Goal: Communication & Community: Ask a question

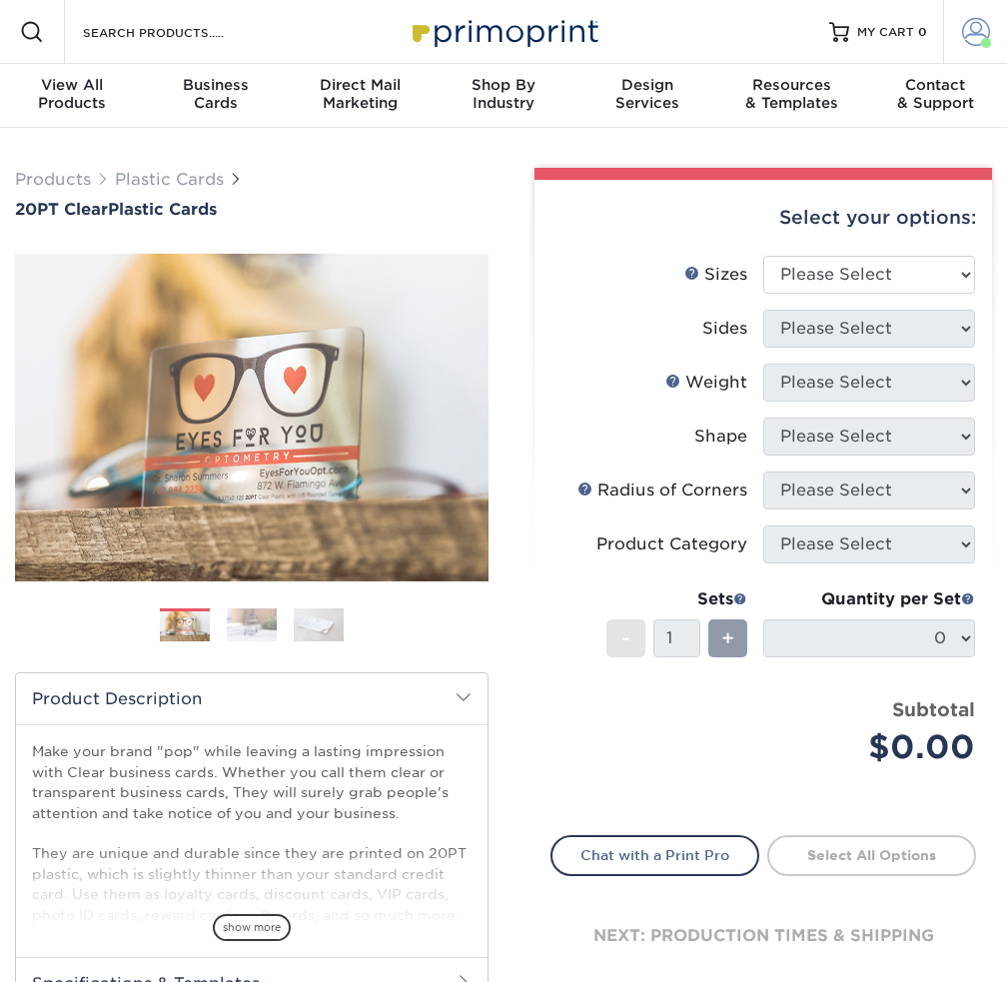
click at [966, 31] on span at bounding box center [976, 32] width 28 height 28
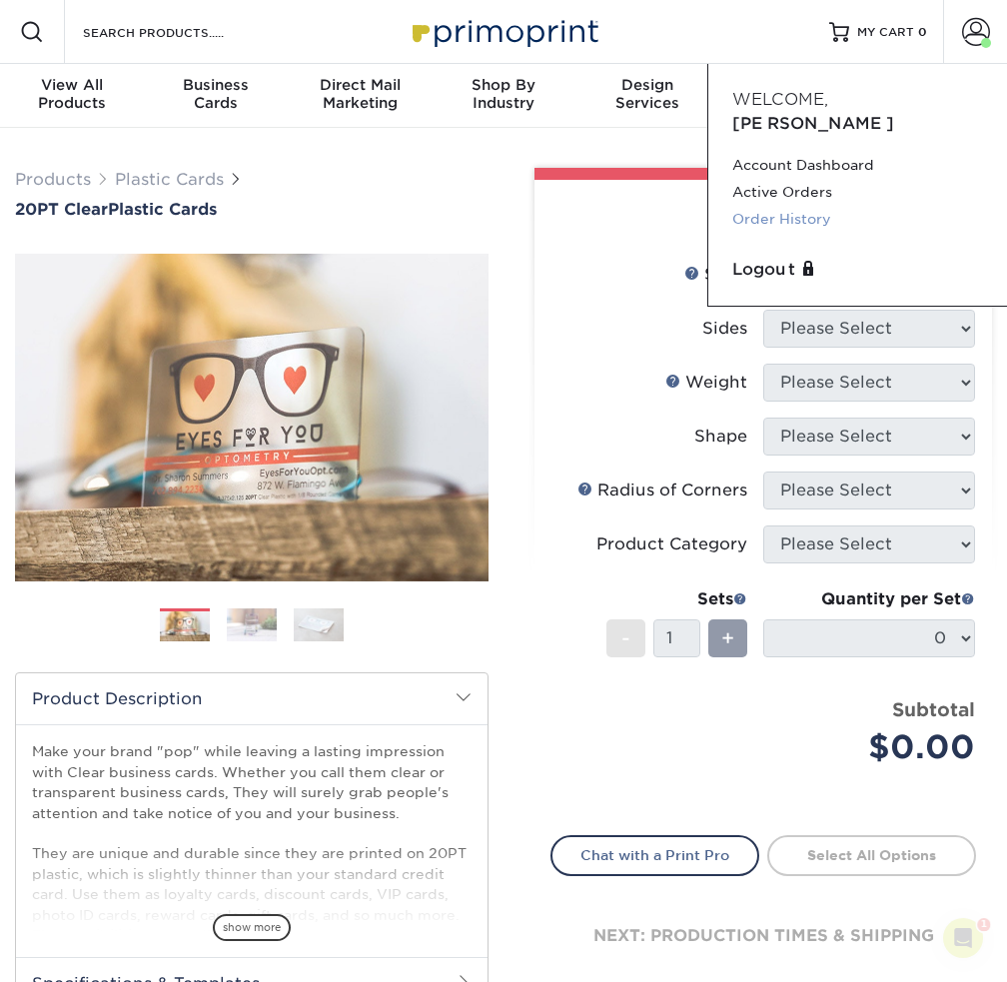
click at [791, 206] on link "Order History" at bounding box center [857, 219] width 251 height 27
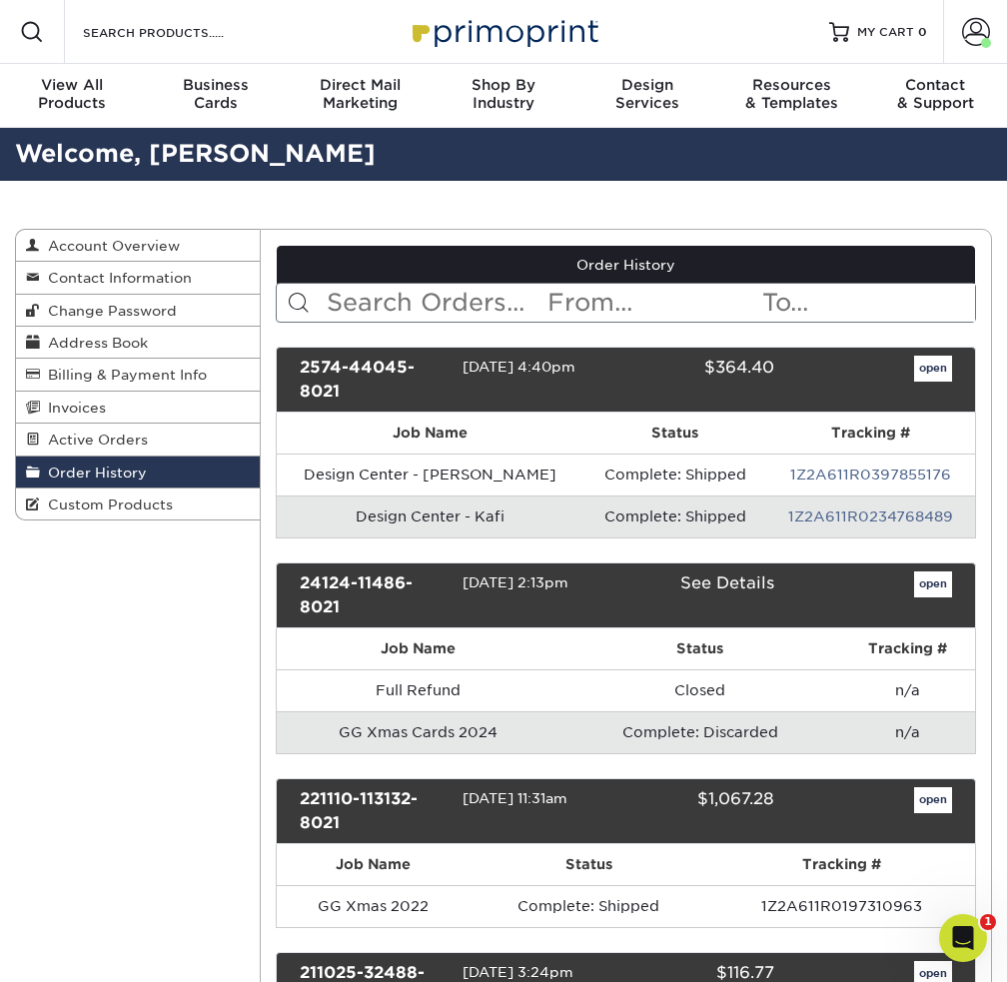
click at [404, 513] on td "Design Center - Kafi" at bounding box center [431, 517] width 308 height 42
click at [941, 365] on link "open" at bounding box center [933, 369] width 38 height 26
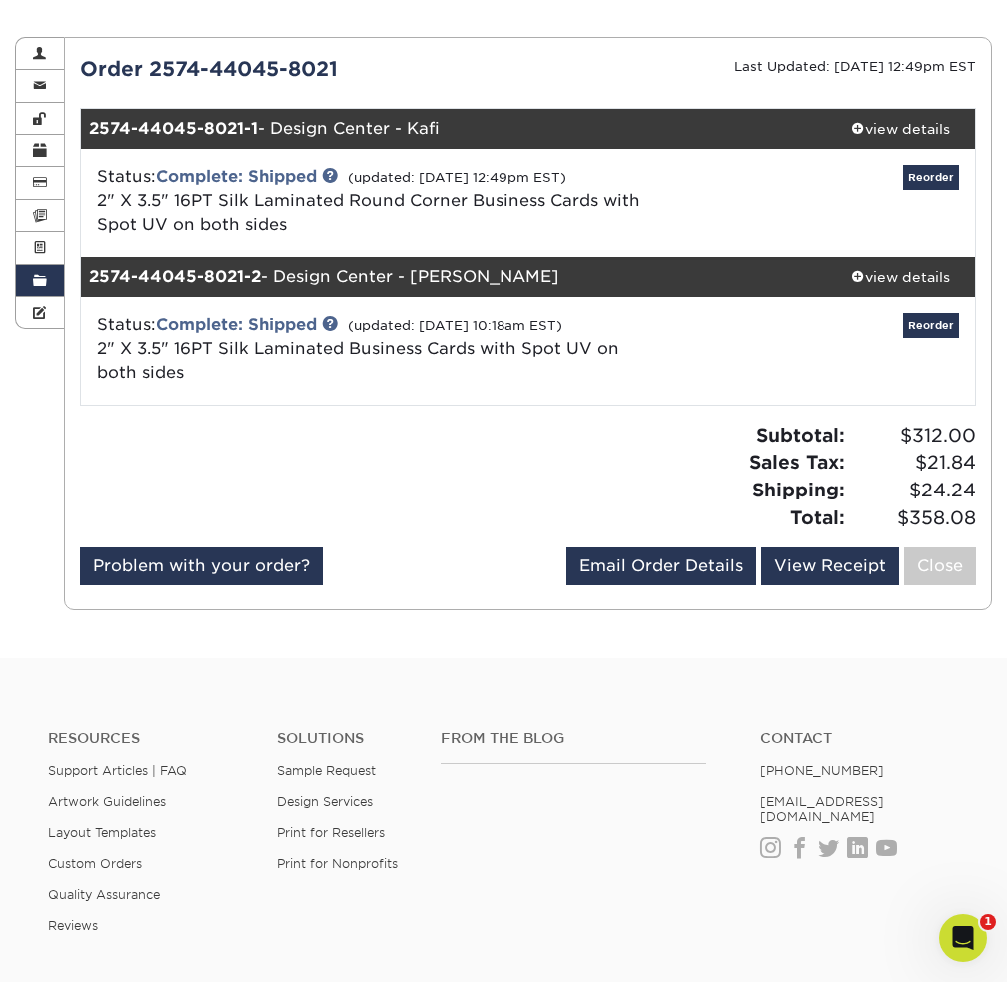
scroll to position [200, 0]
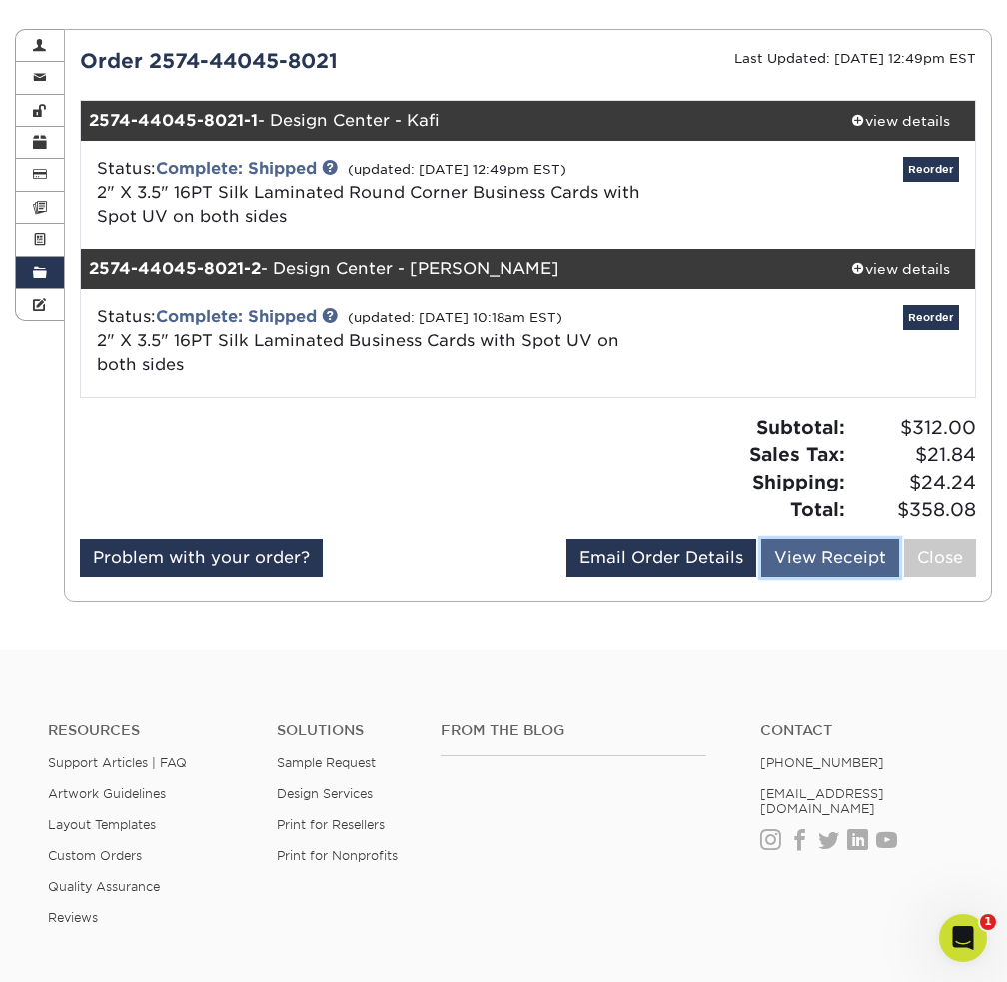
click at [815, 563] on link "View Receipt" at bounding box center [830, 559] width 138 height 38
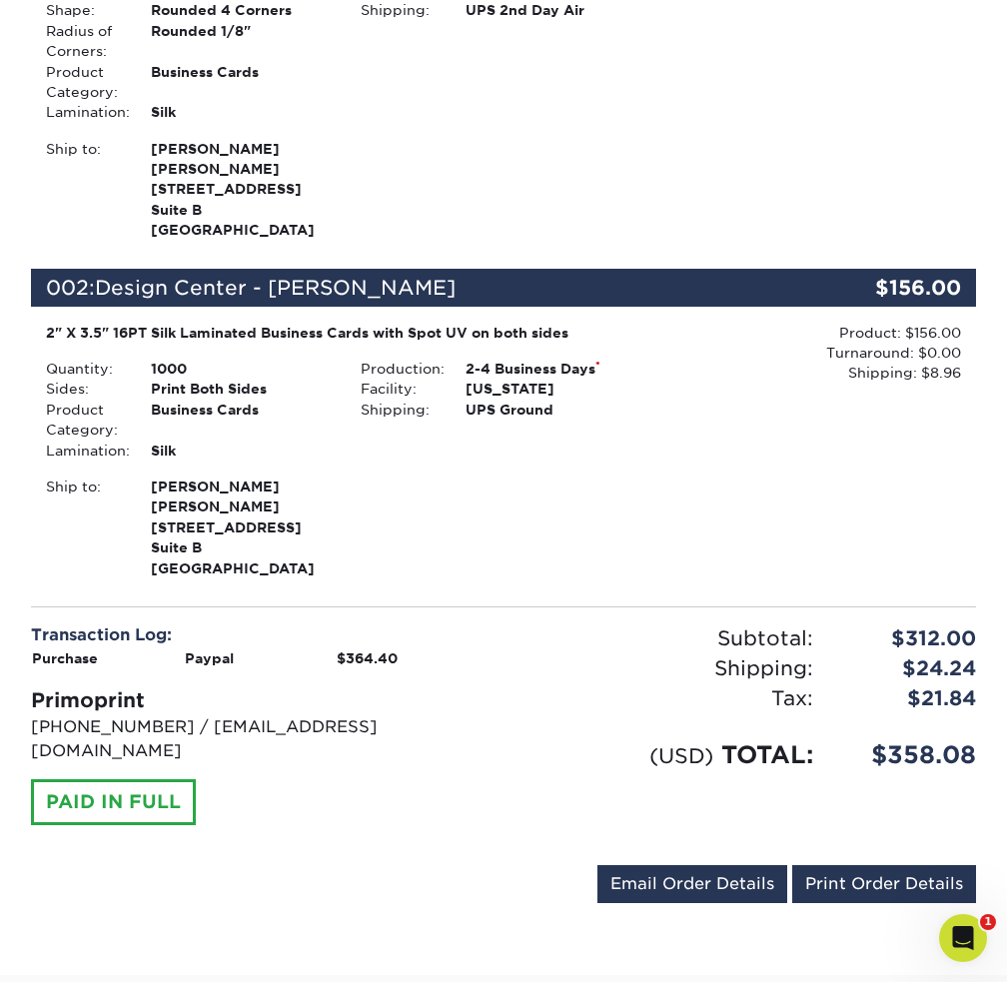
scroll to position [500, 0]
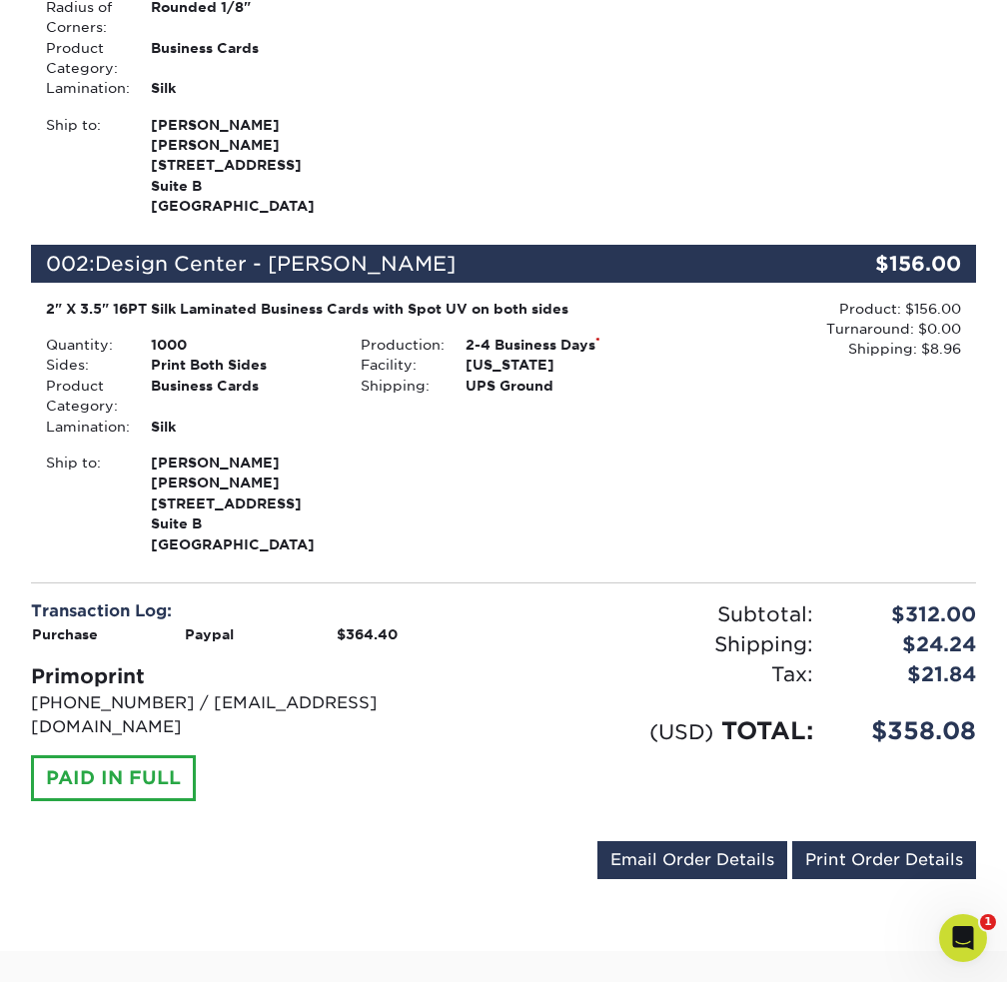
click at [947, 940] on icon "Open Intercom Messenger" at bounding box center [963, 938] width 33 height 33
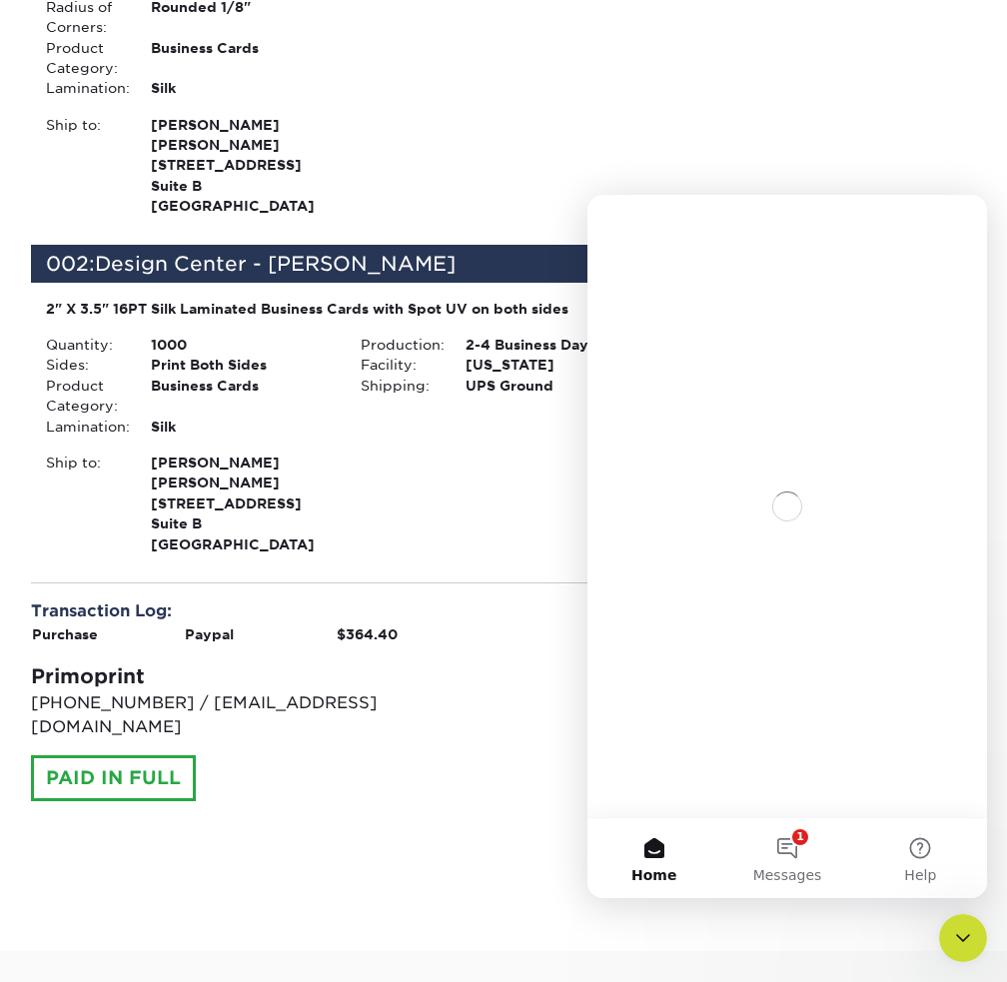
scroll to position [0, 0]
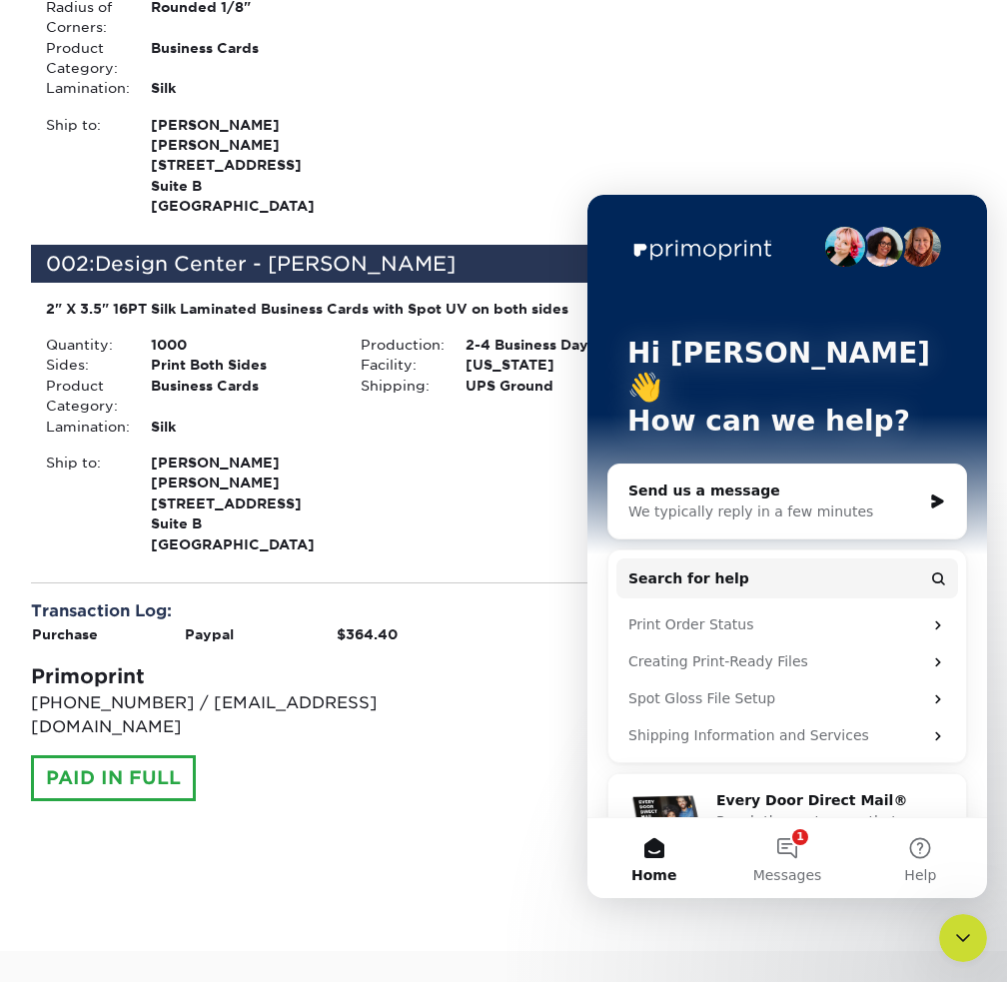
click at [763, 502] on div "We typically reply in a few minutes" at bounding box center [775, 512] width 293 height 21
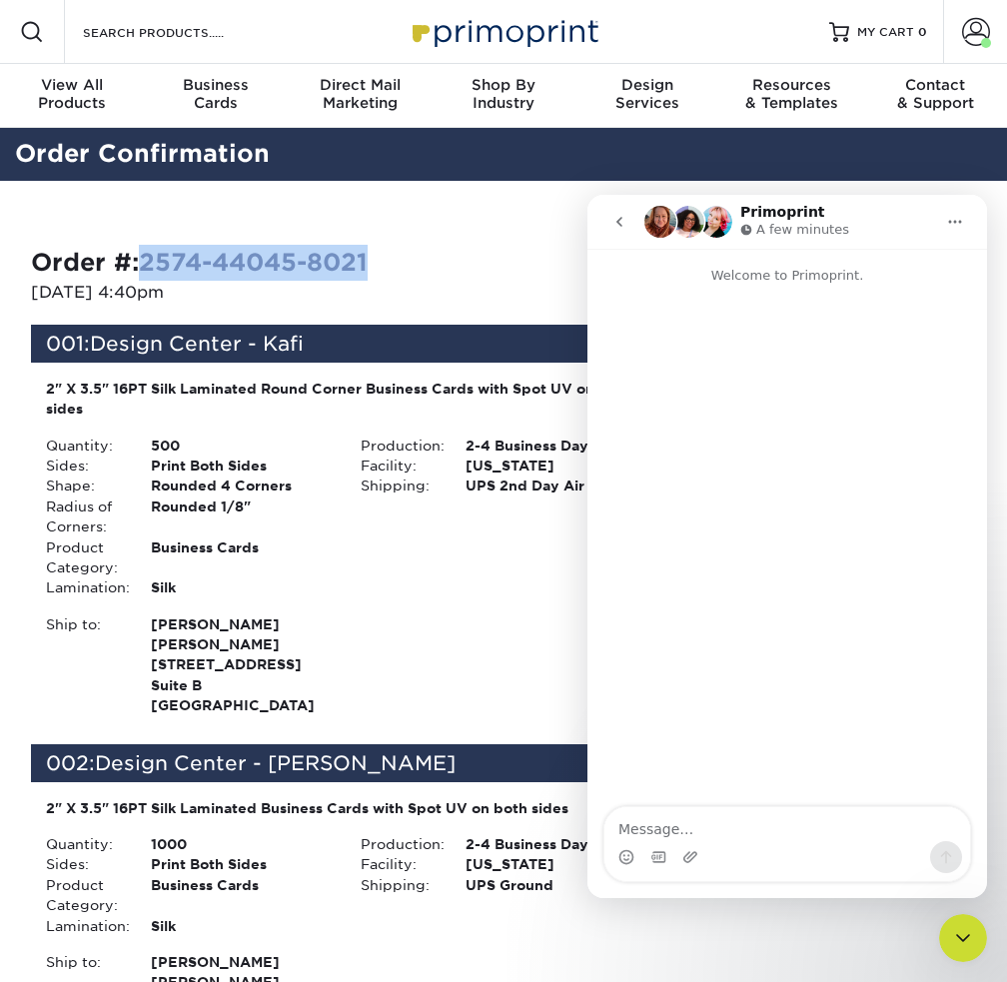
drag, startPoint x: 398, startPoint y: 263, endPoint x: 148, endPoint y: 266, distance: 249.8
click at [148, 266] on div "Order #: 2574-44045-8021" at bounding box center [260, 263] width 458 height 36
copy link "2574-44045-8021"
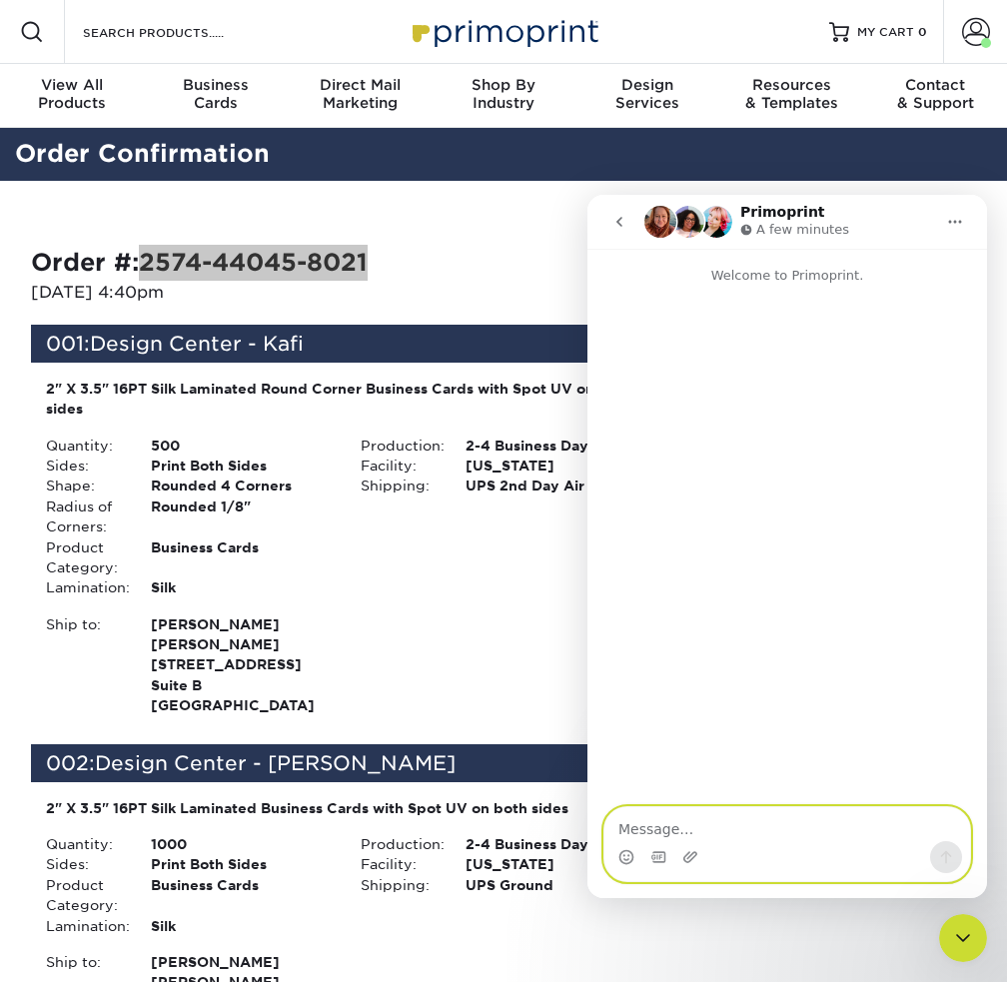
click at [704, 828] on textarea "Message…" at bounding box center [788, 824] width 366 height 34
paste textarea "2574-44045-8021"
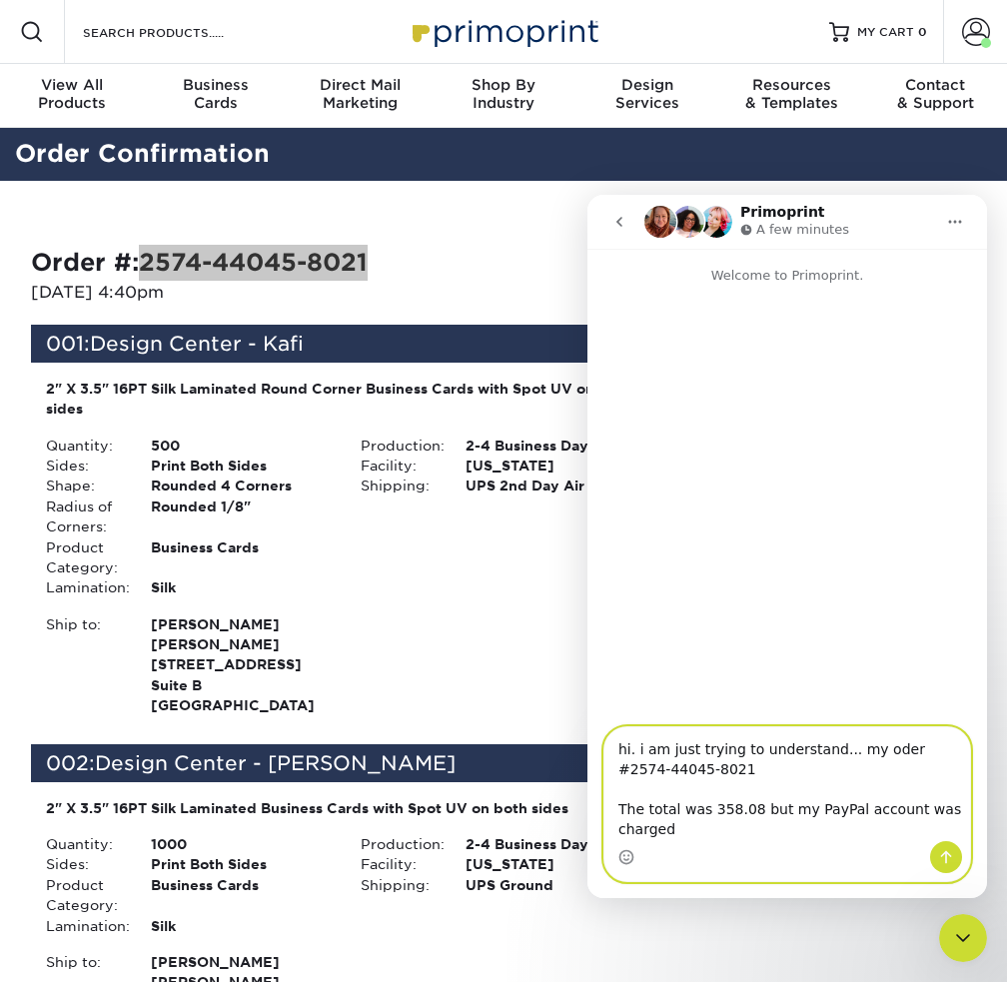
click at [859, 753] on textarea "hi. i am just trying to understand... my oder #2574-44045-8021 The total was 35…" at bounding box center [788, 784] width 366 height 114
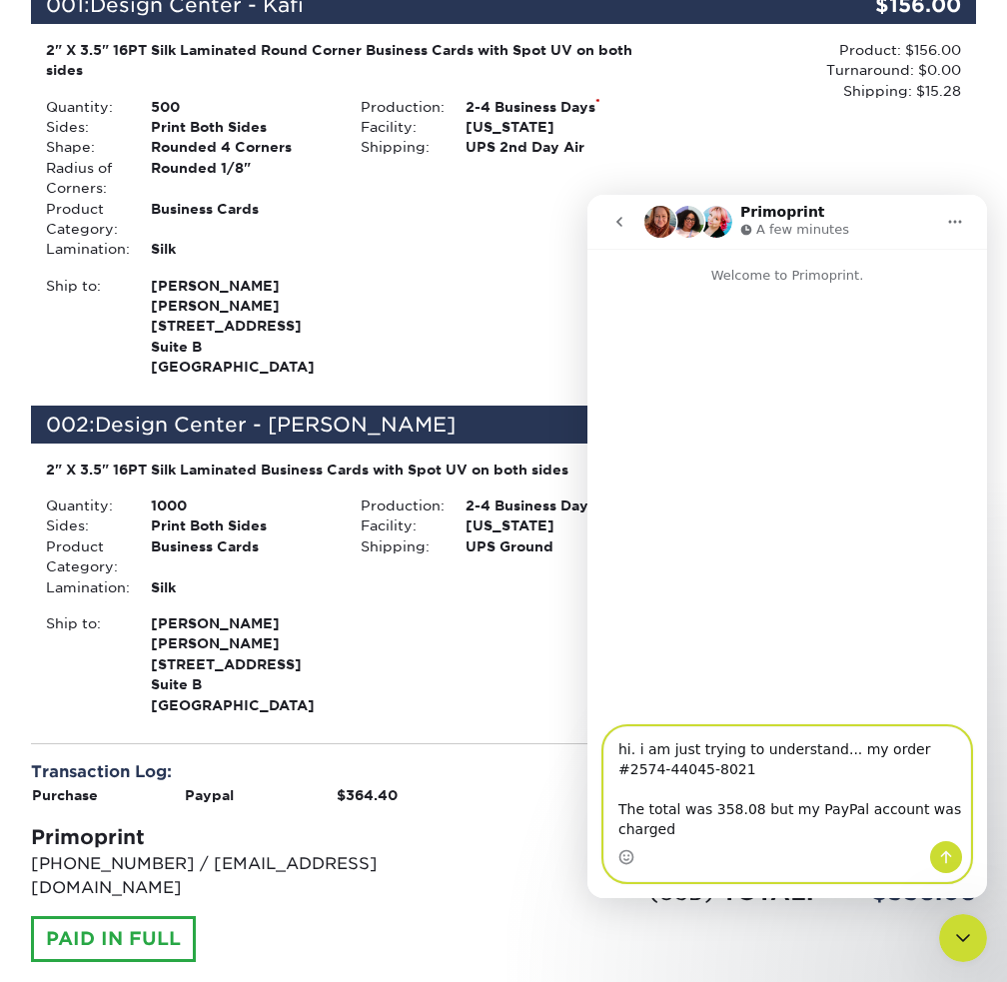
scroll to position [400, 0]
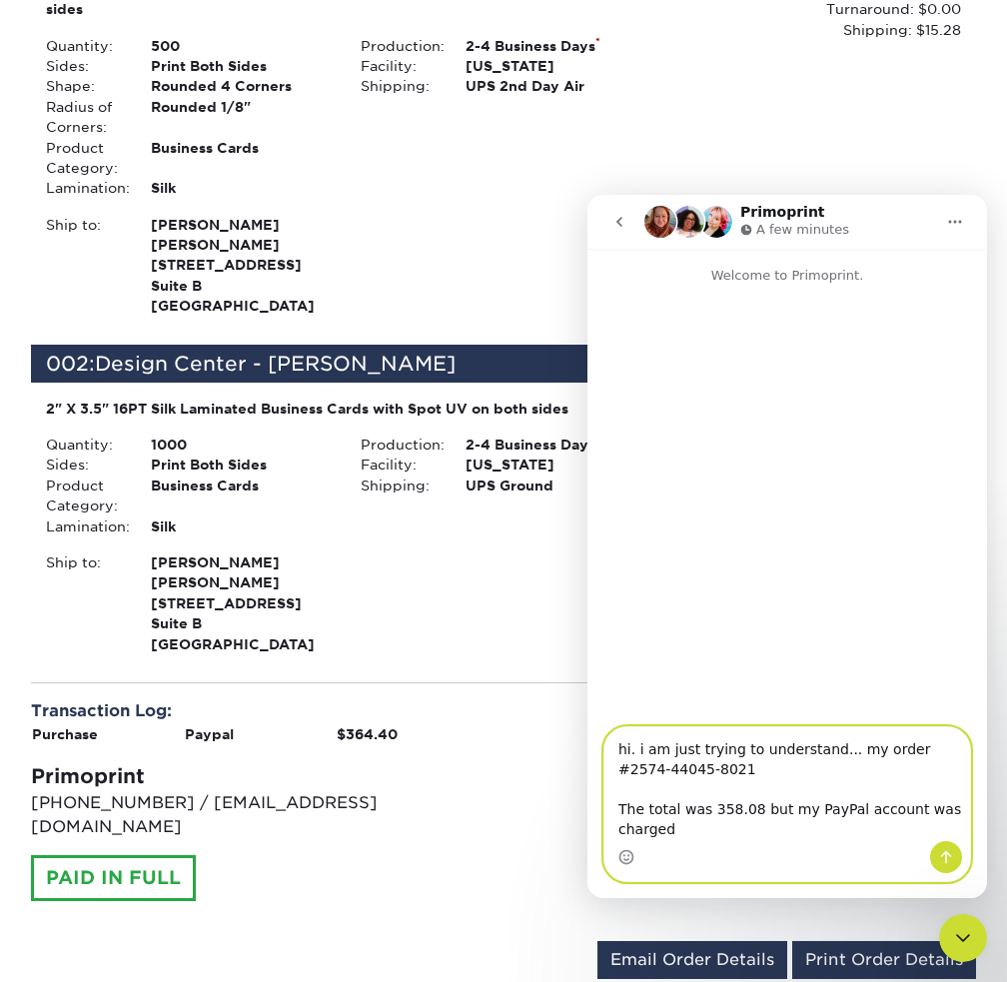
click at [700, 831] on textarea "hi. i am just trying to understand... my order #2574-44045-8021 The total was 3…" at bounding box center [788, 784] width 366 height 114
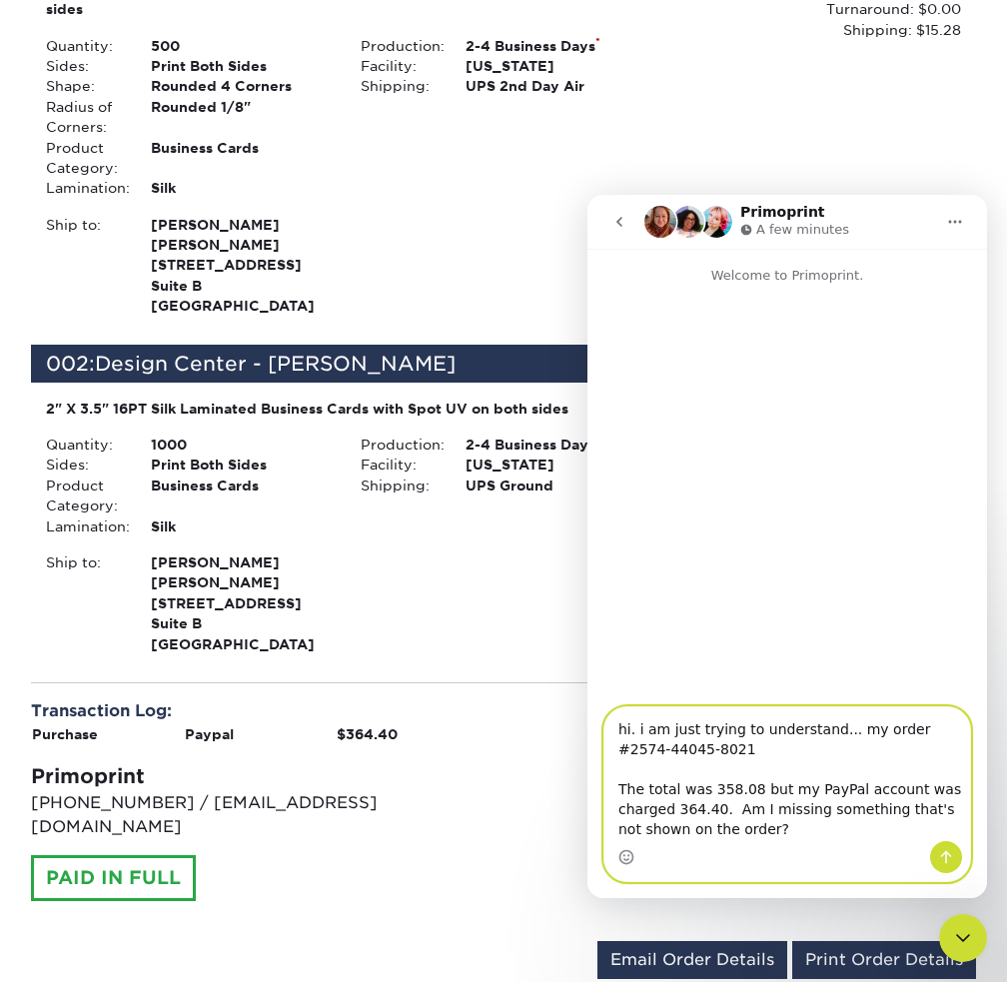
type textarea "hi. i am just trying to understand... my order #2574-44045-8021 The total was 3…"
click at [944, 857] on icon "Send a message…" at bounding box center [946, 857] width 16 height 16
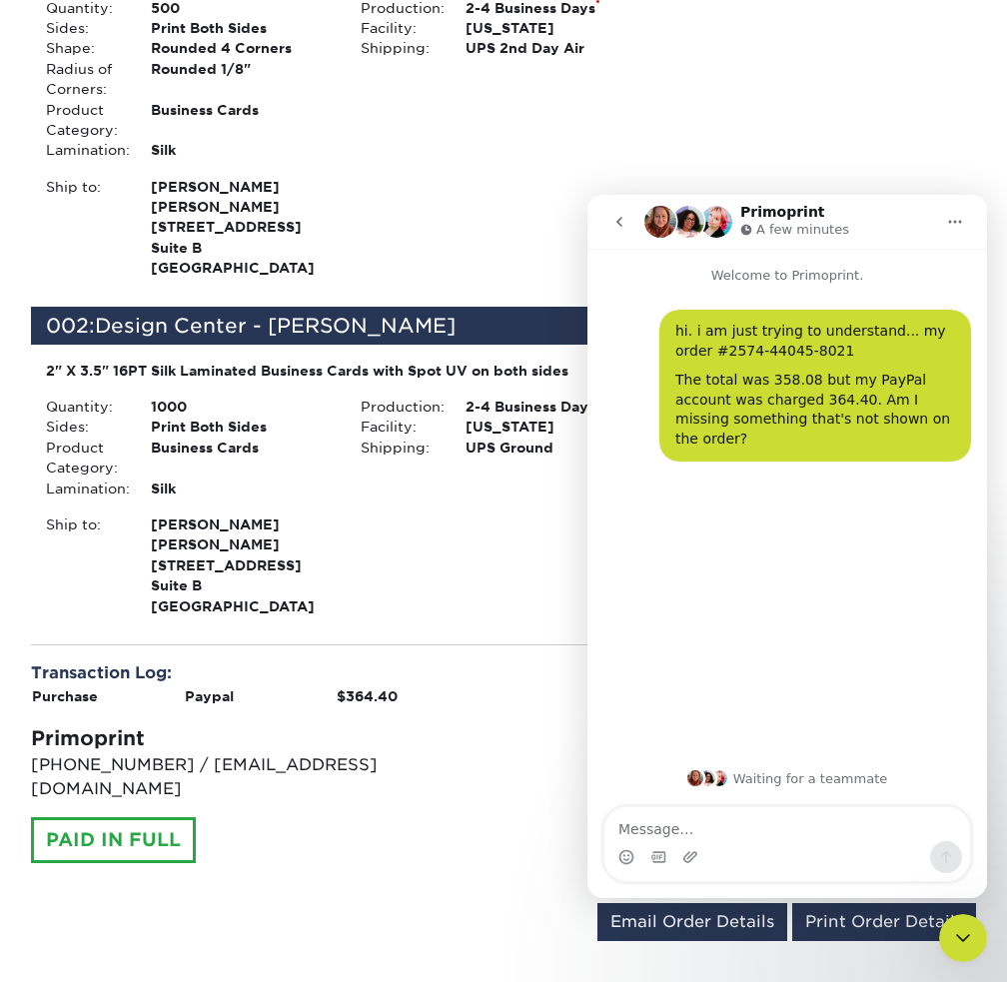
scroll to position [500, 0]
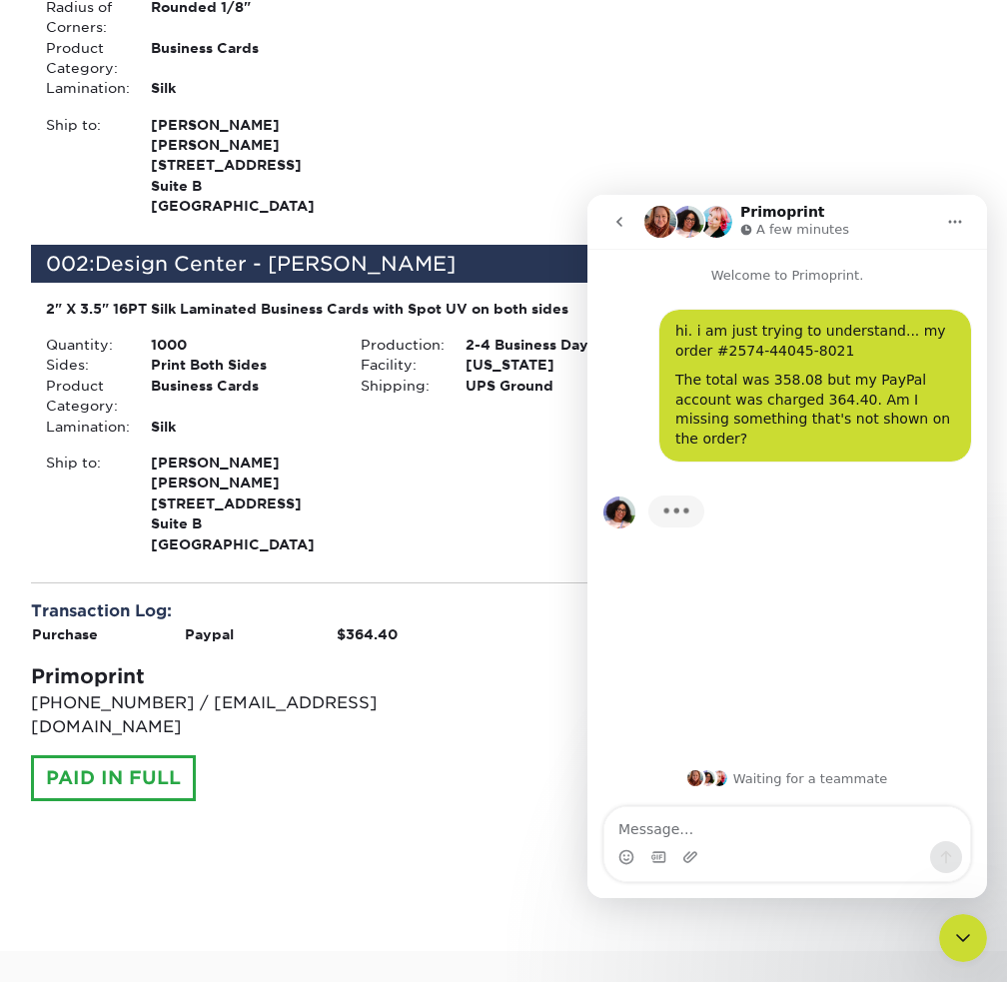
click at [515, 825] on div "Subtotal: $312.00 Shipping: $24.24 Discounts: - $0.00 Tax: $21.84 (USD) TOTAL: …" at bounding box center [748, 713] width 488 height 226
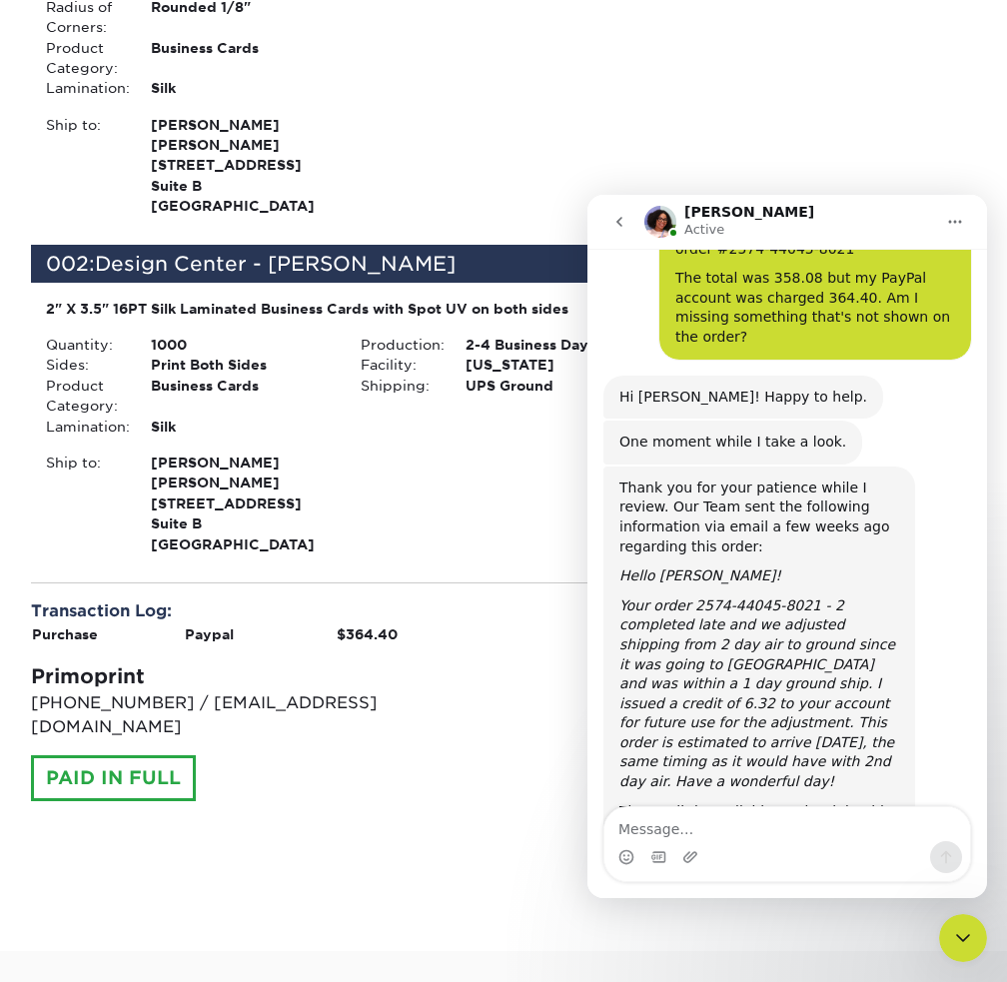
scroll to position [111, 0]
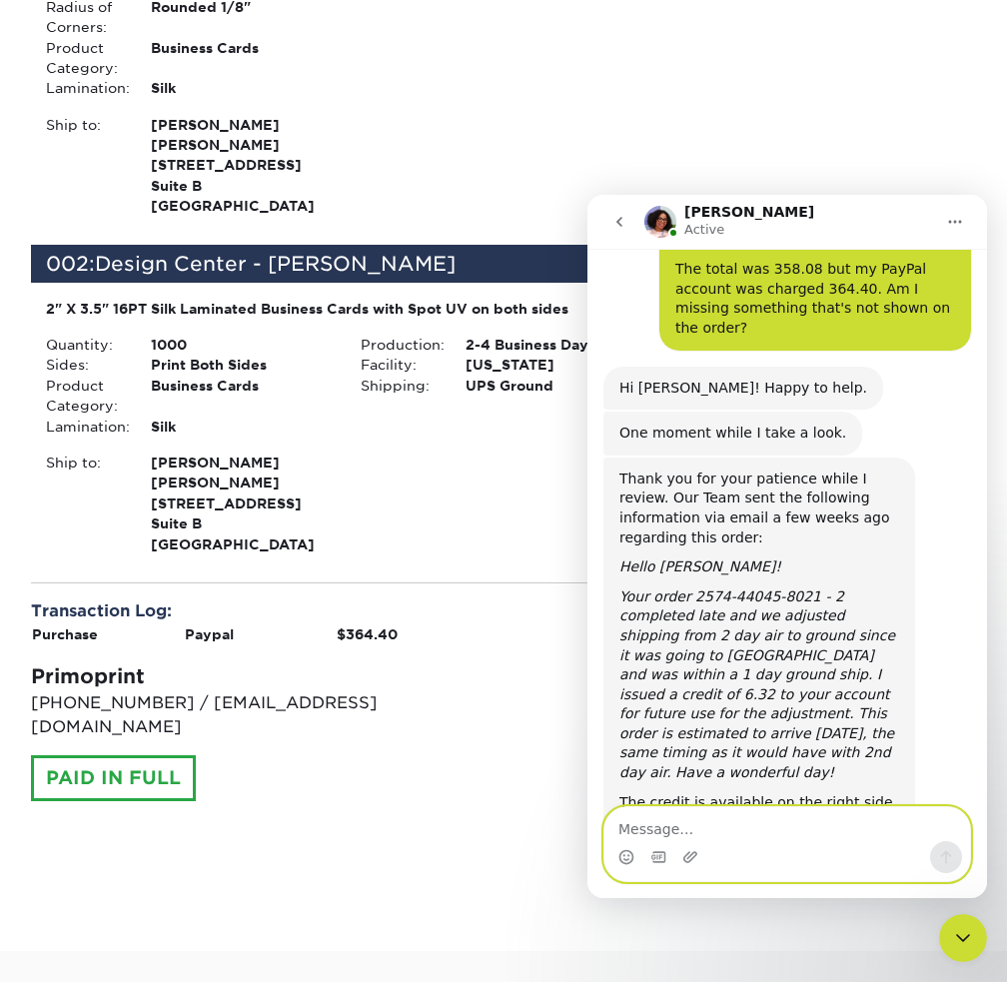
click at [643, 821] on textarea "Message…" at bounding box center [788, 824] width 366 height 34
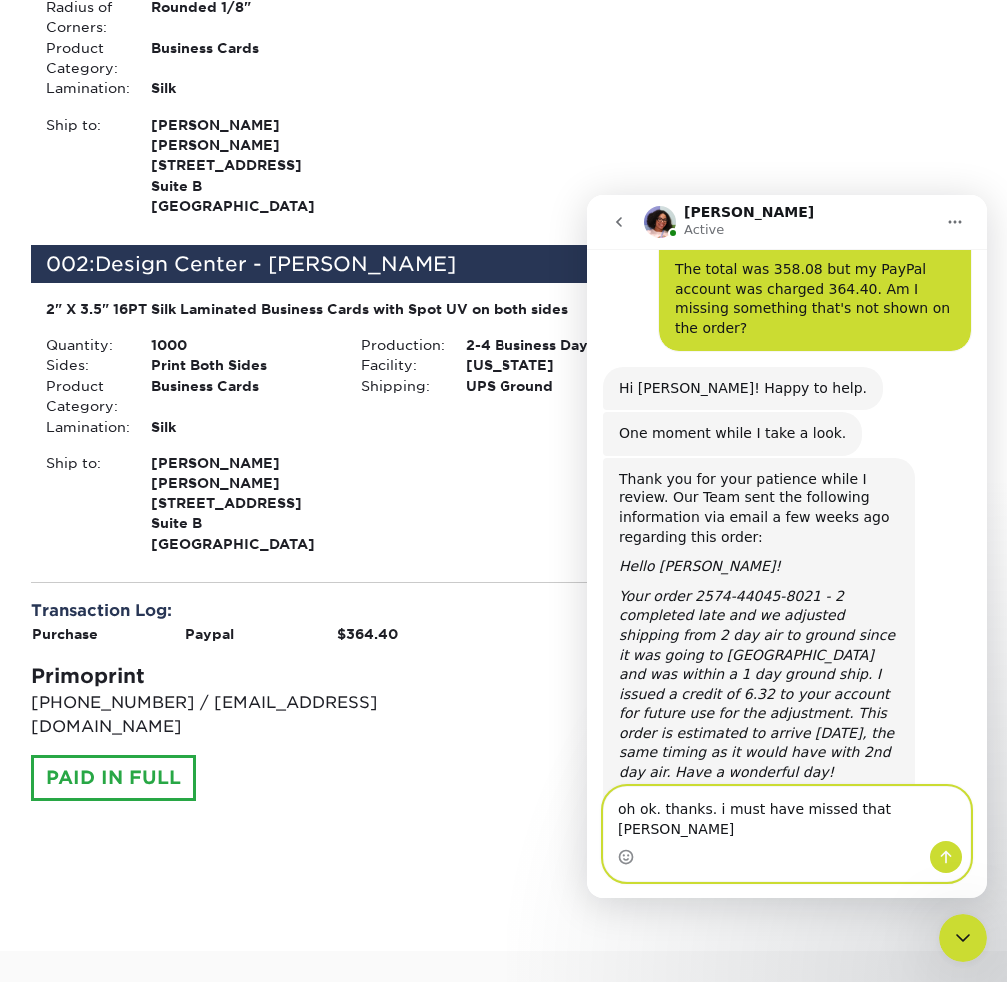
type textarea "oh ok. thanks. i must have missed that email"
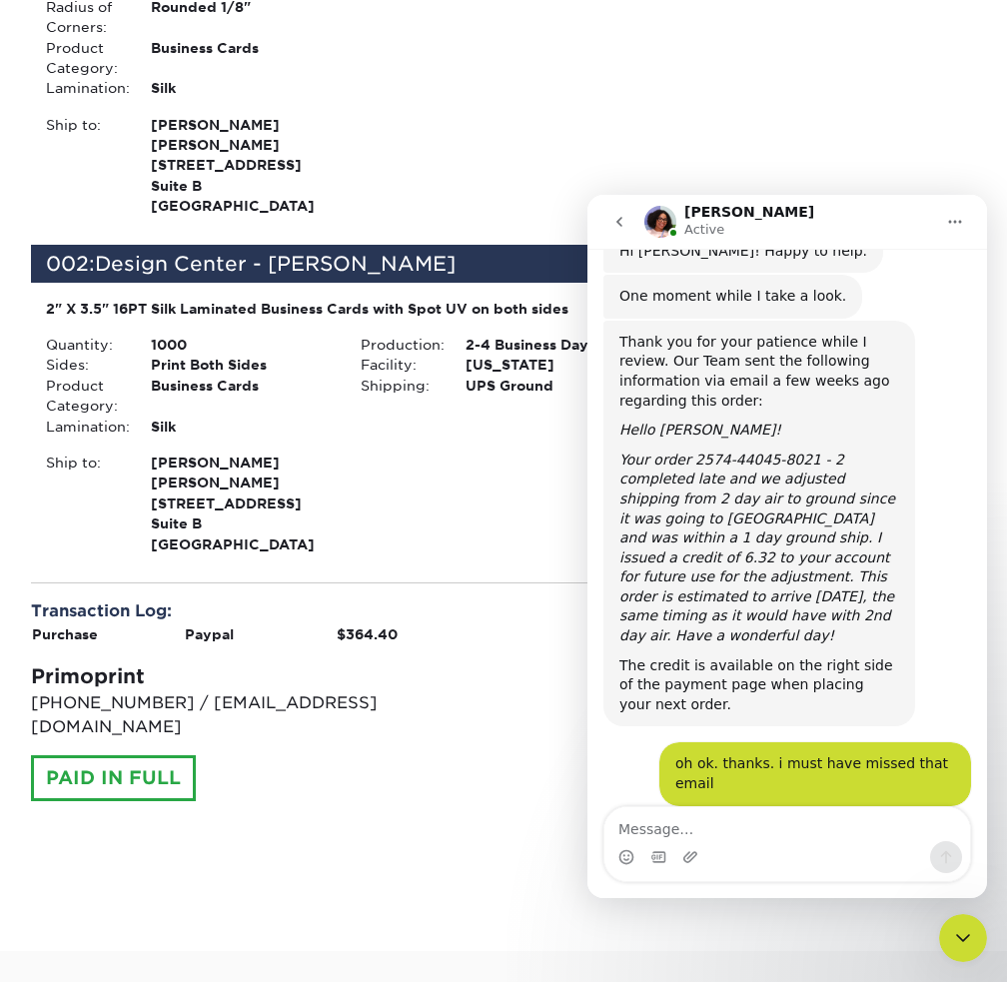
scroll to position [250, 0]
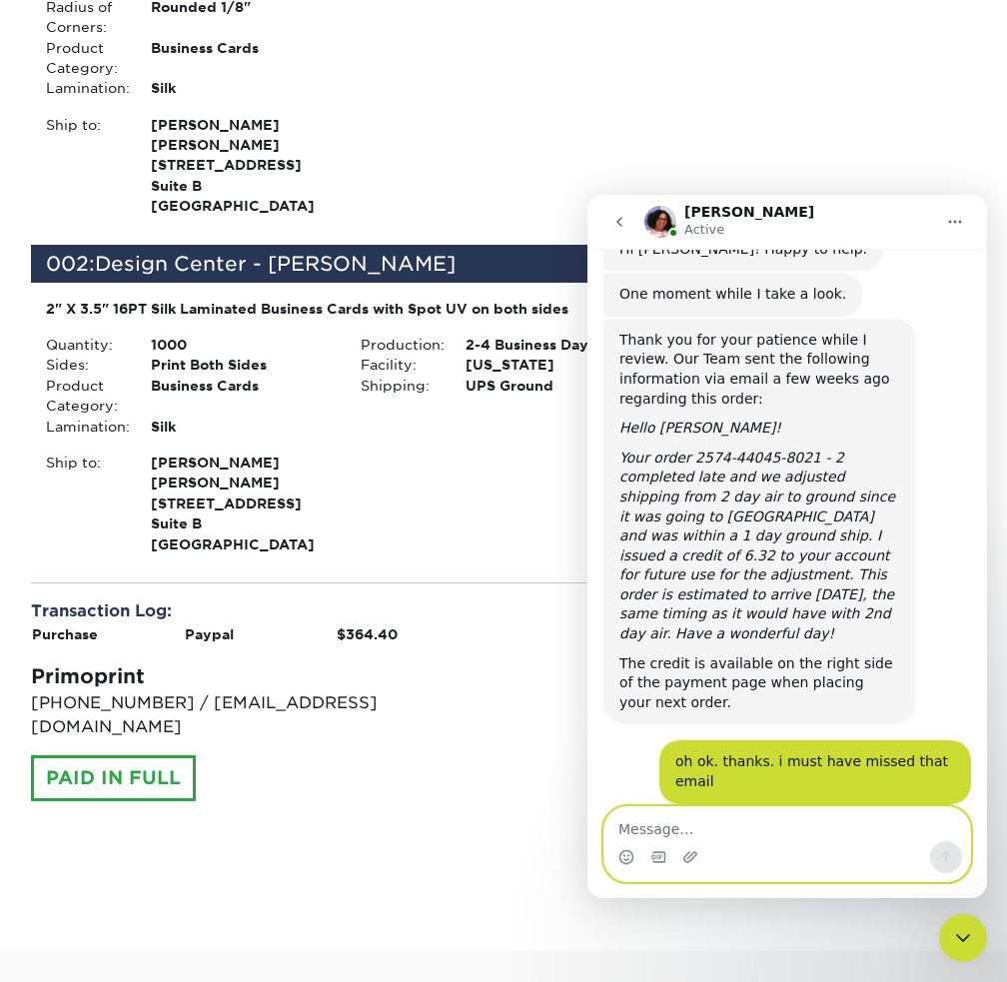
click at [807, 826] on textarea "Message…" at bounding box center [788, 824] width 366 height 34
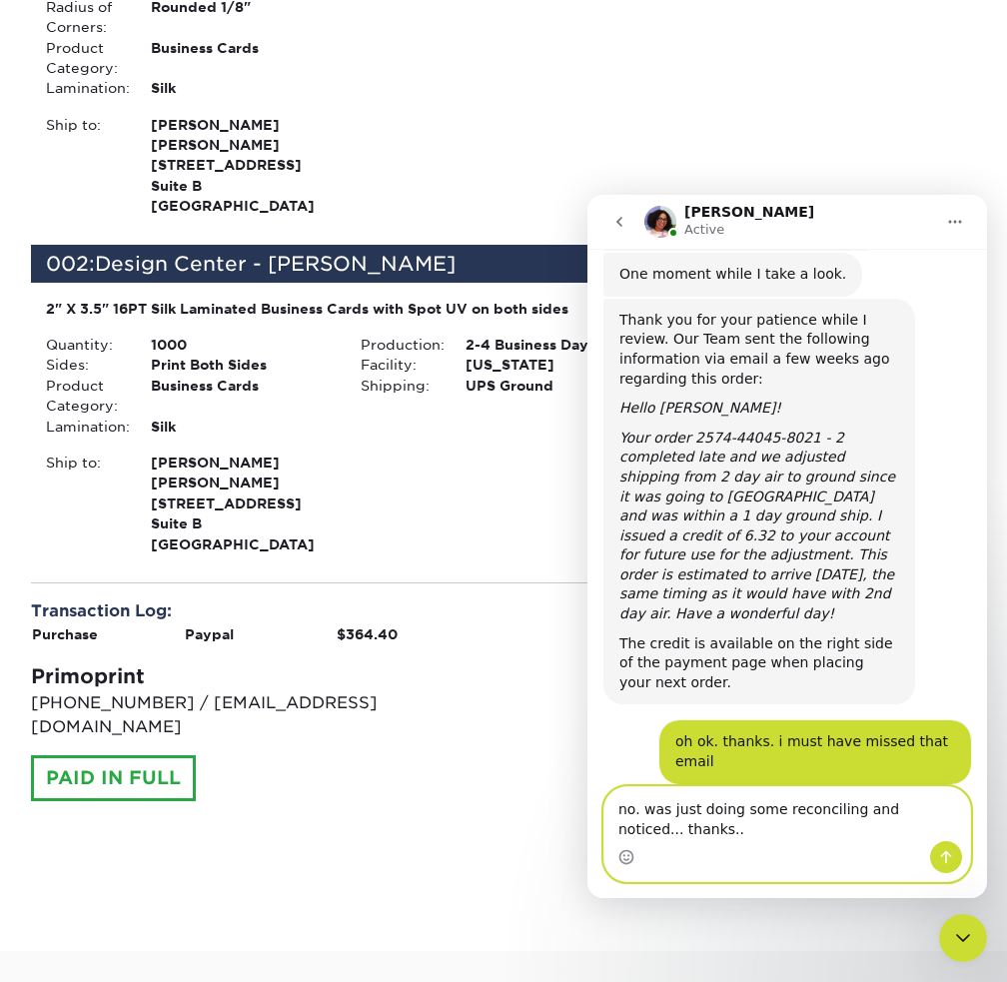
type textarea "no. was just doing some reconciling and noticed... thanks..."
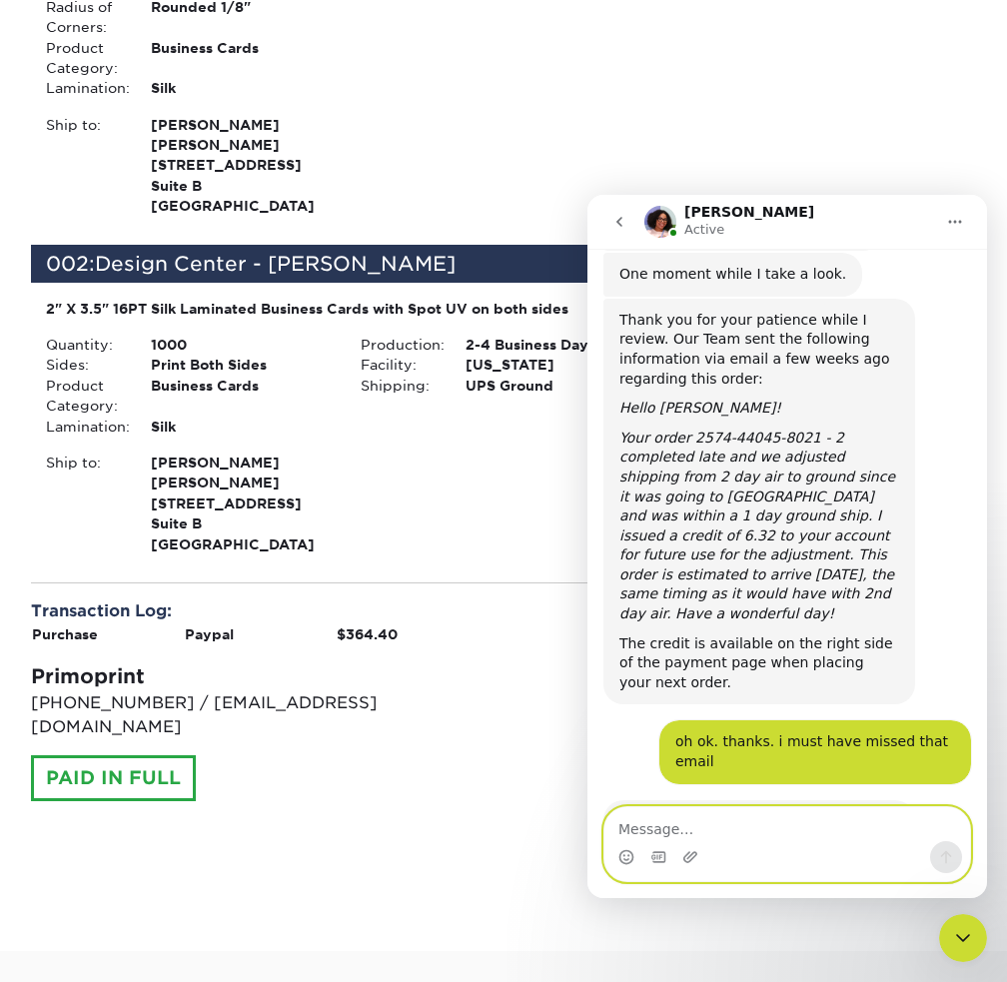
scroll to position [329, 0]
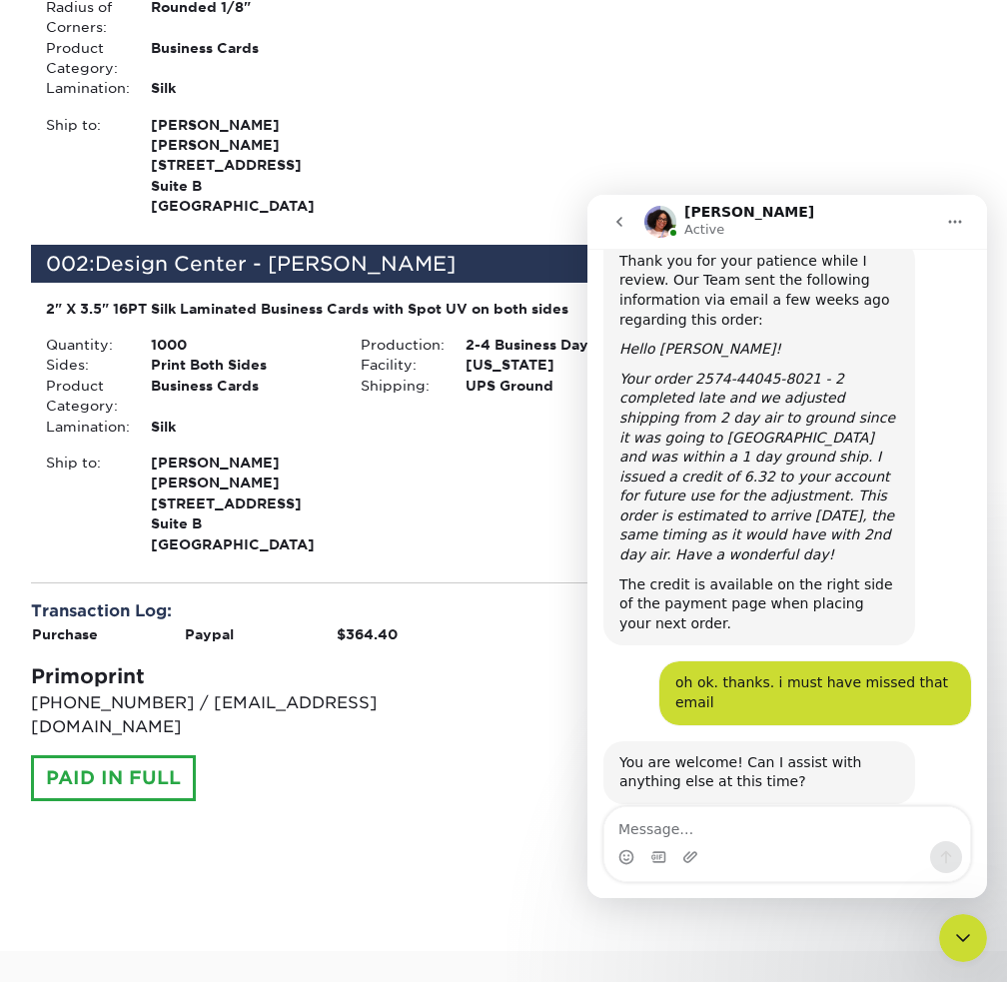
click at [621, 228] on icon "go back" at bounding box center [620, 222] width 16 height 16
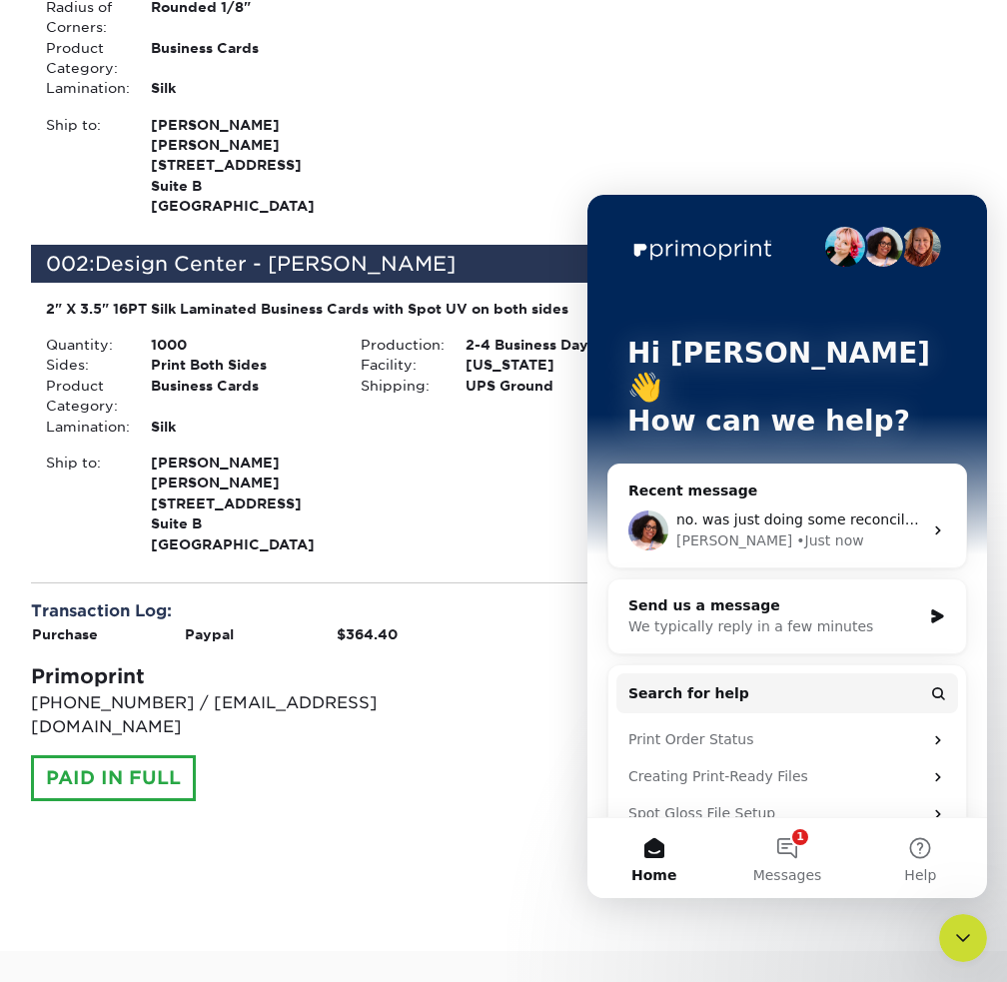
scroll to position [0, 0]
click at [661, 98] on div "Product: $156.00 Turnaround: $0.00 Shipping: $15.28 Discount: - $0.00" at bounding box center [818, 50] width 315 height 342
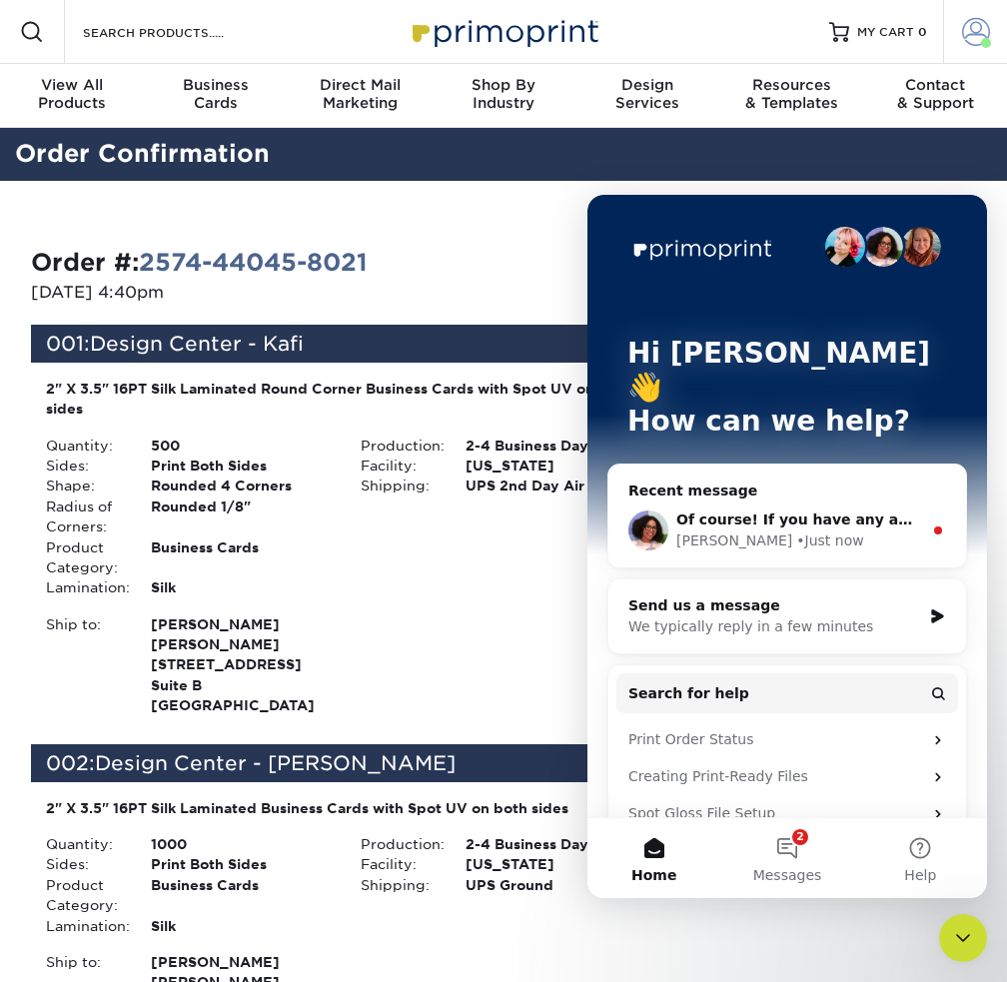
click at [969, 34] on span at bounding box center [976, 32] width 28 height 28
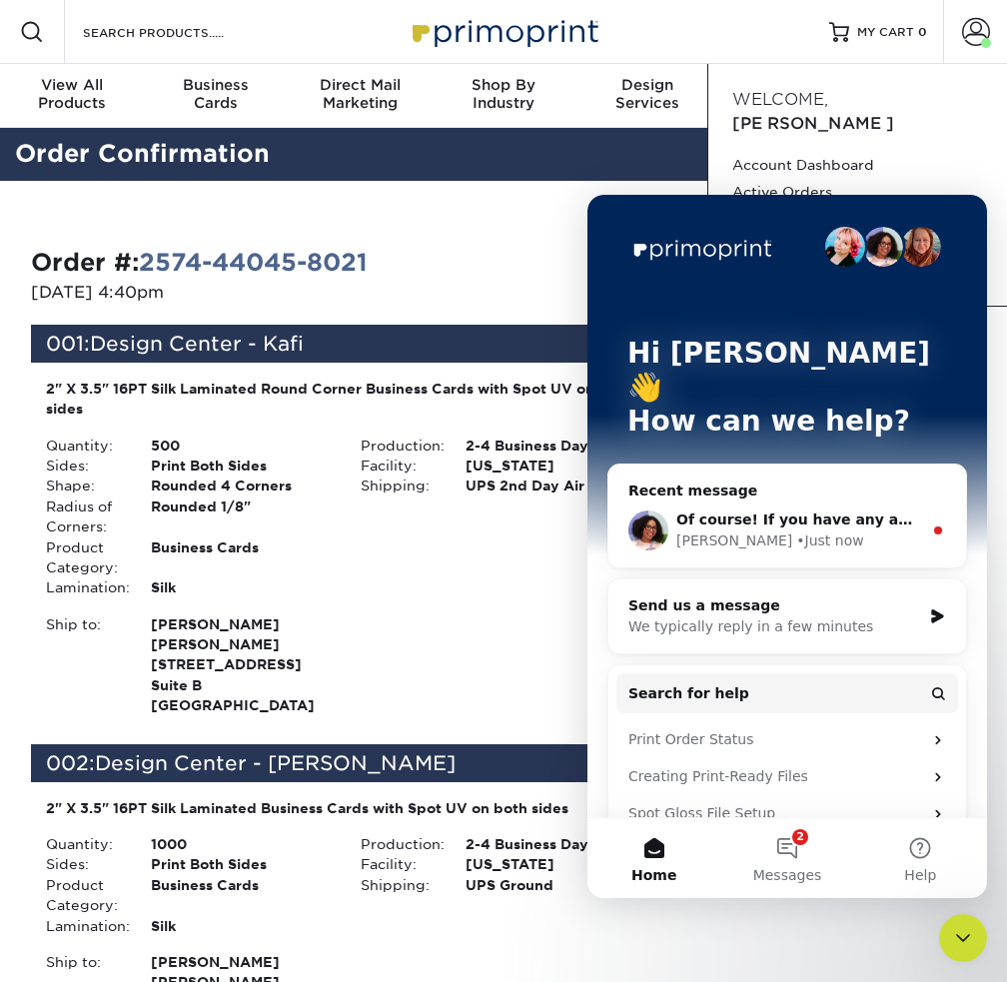
click at [489, 205] on div "Order #: 2574-44045-8021 07/04/2025 4:40pm Go to My Account Continue Shopping 0…" at bounding box center [503, 816] width 1007 height 1270
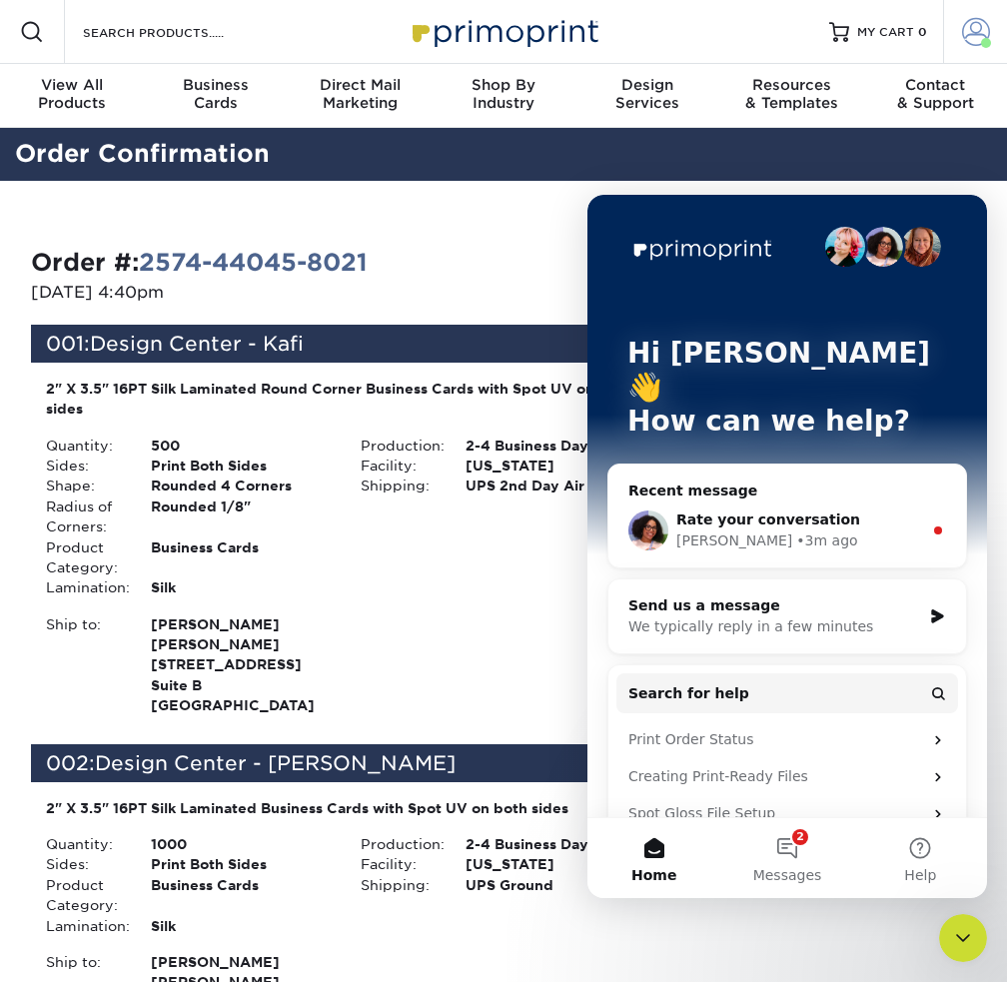
click at [966, 35] on span at bounding box center [976, 32] width 28 height 28
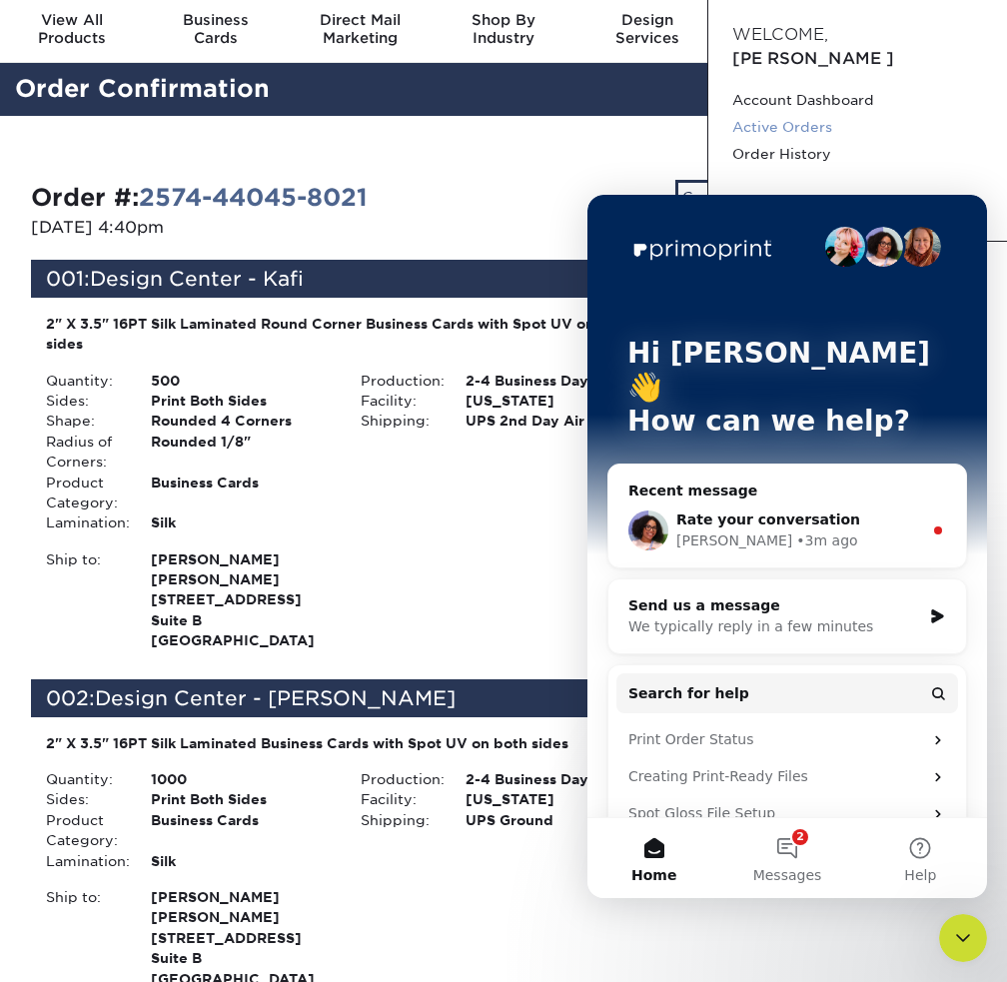
scroll to position [100, 0]
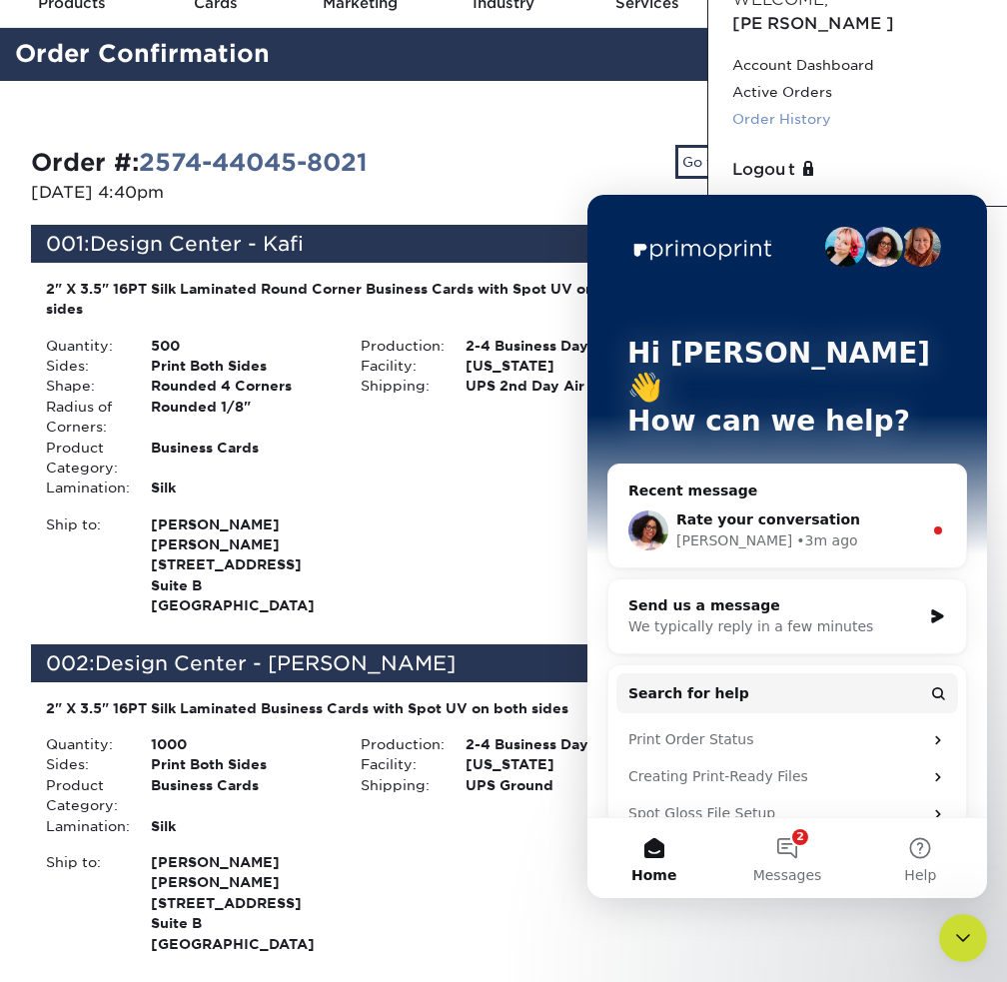
click at [779, 106] on link "Order History" at bounding box center [857, 119] width 251 height 27
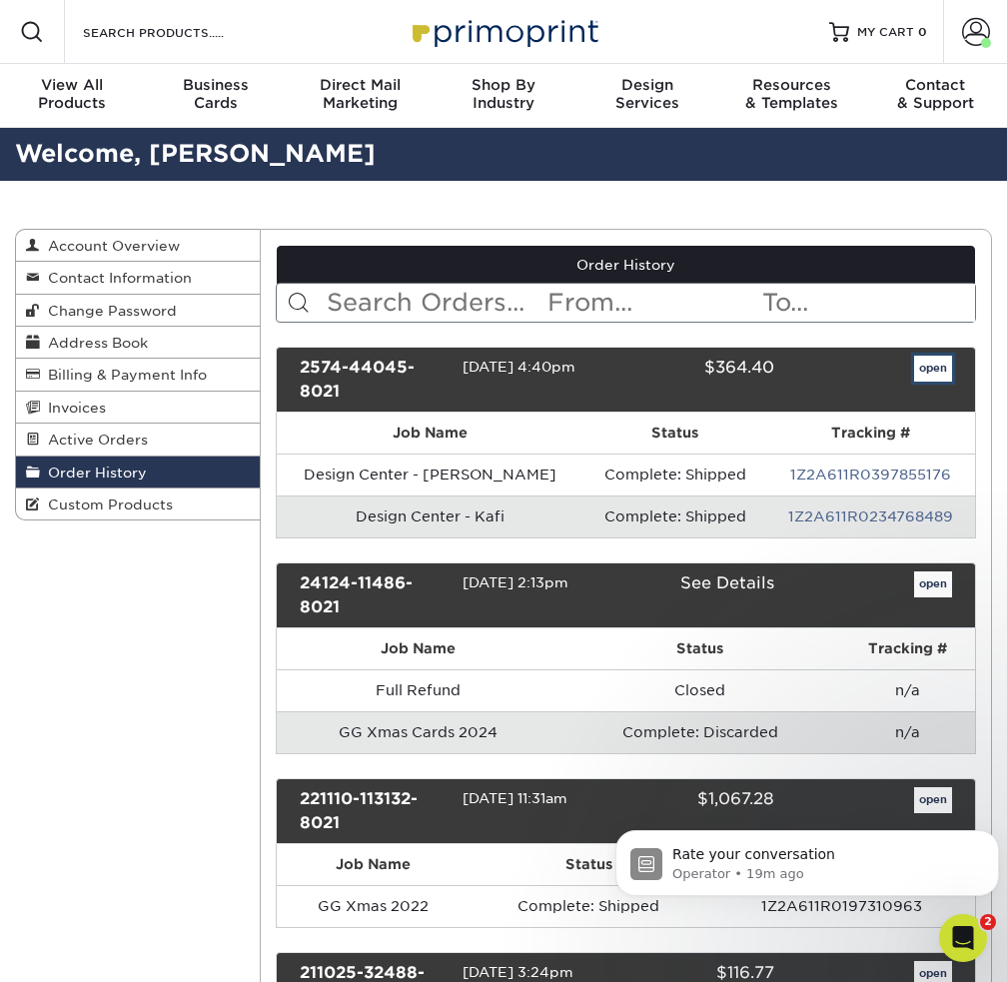
click at [937, 368] on link "open" at bounding box center [933, 369] width 38 height 26
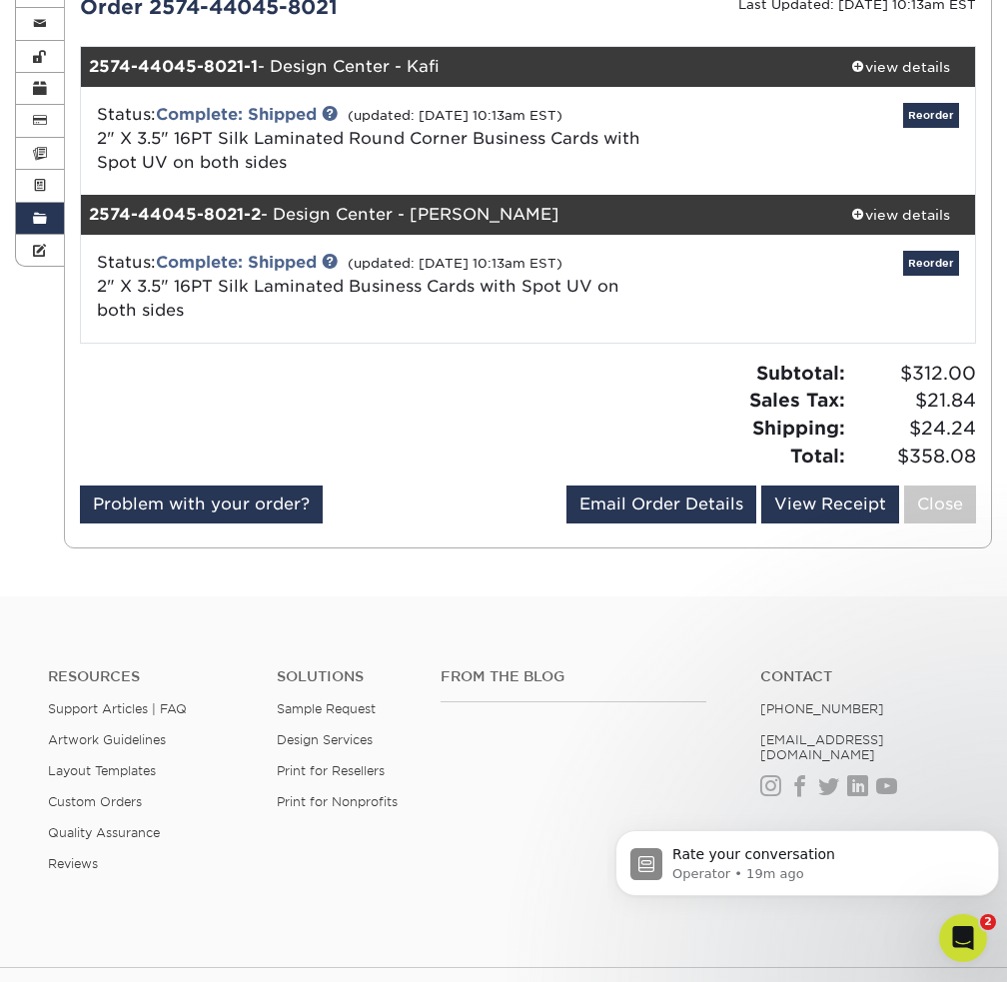
scroll to position [300, 0]
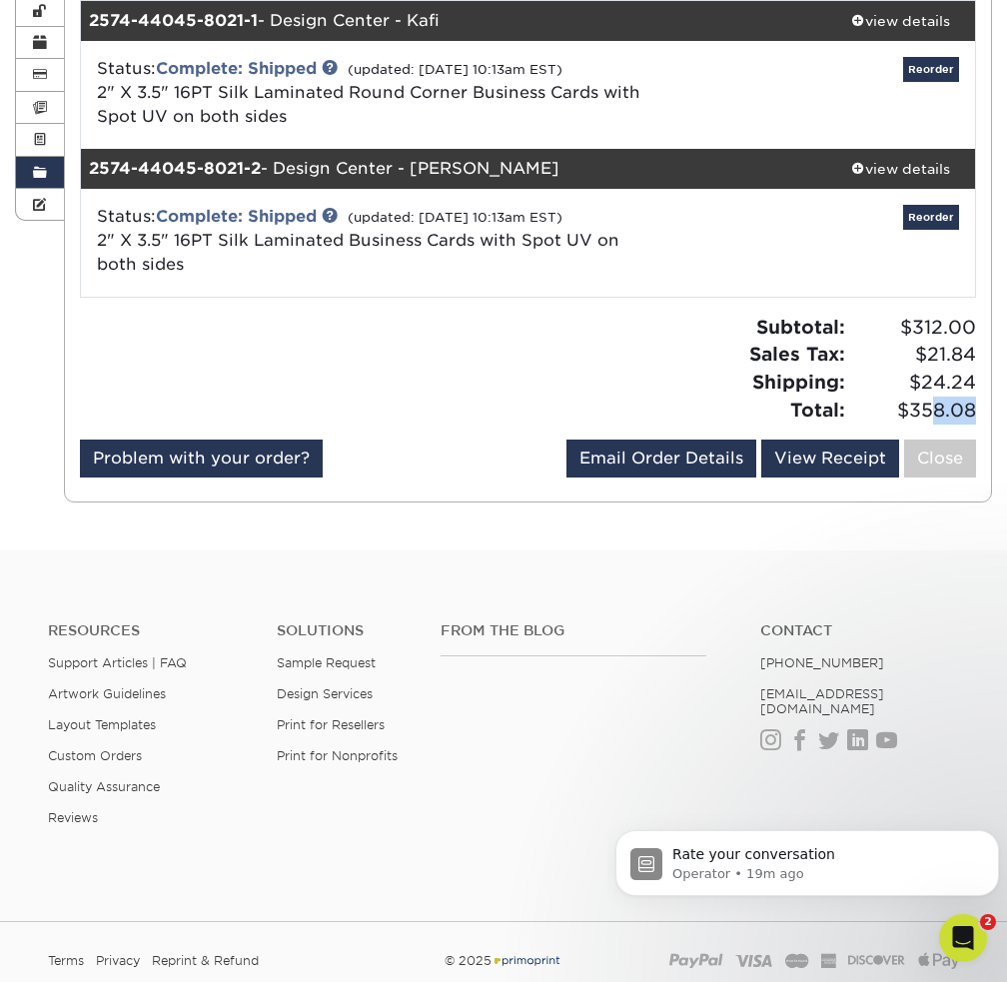
drag, startPoint x: 955, startPoint y: 411, endPoint x: 971, endPoint y: 413, distance: 16.1
click at [971, 413] on span "$358.08" at bounding box center [913, 411] width 125 height 28
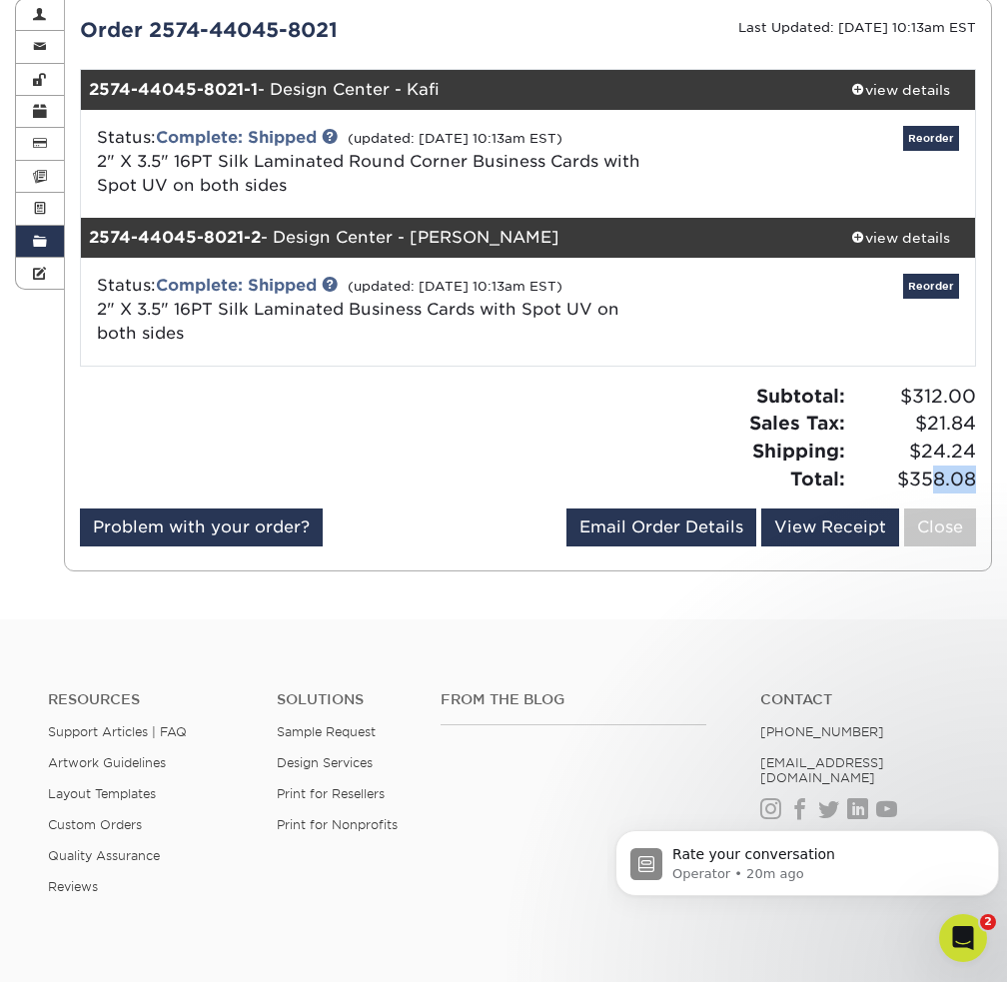
scroll to position [100, 0]
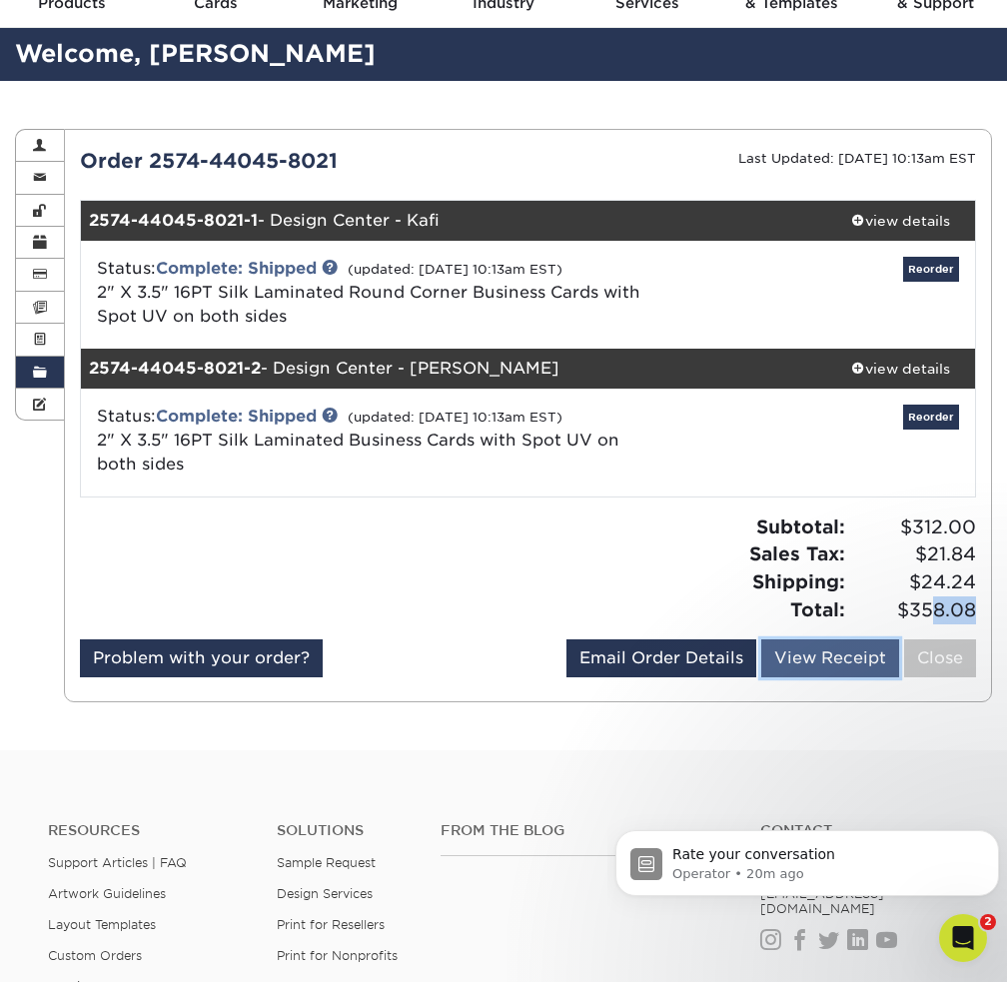
click at [821, 666] on link "View Receipt" at bounding box center [830, 659] width 138 height 38
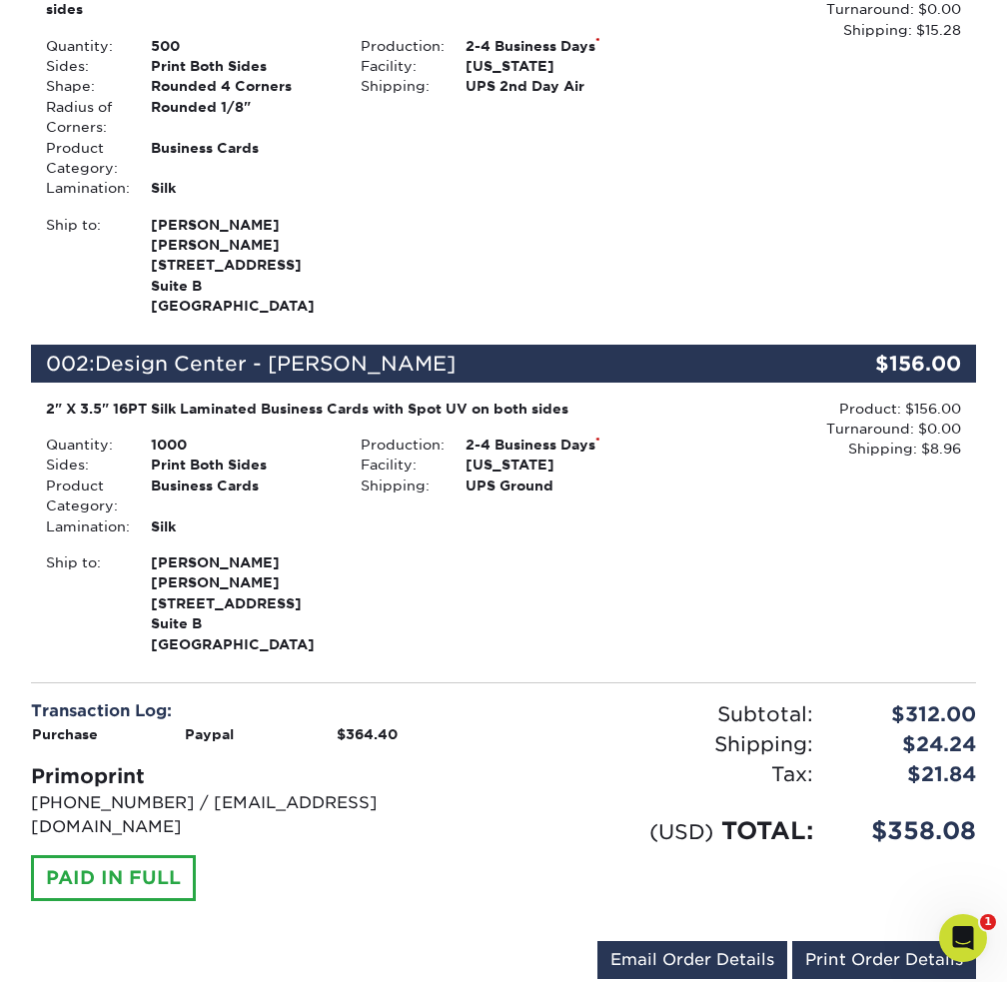
click at [923, 460] on div "Product: $156.00 Turnaround: $0.00 Shipping: $8.96 Discount: - $0.00" at bounding box center [811, 429] width 300 height 61
click at [935, 460] on div "Product: $156.00 Turnaround: $0.00 Shipping: $8.96 Discount: - $0.00" at bounding box center [811, 429] width 300 height 61
click at [975, 472] on div "Product: $156.00 Turnaround: $0.00 Shipping: $8.96 Discount: - $0.00" at bounding box center [818, 529] width 315 height 260
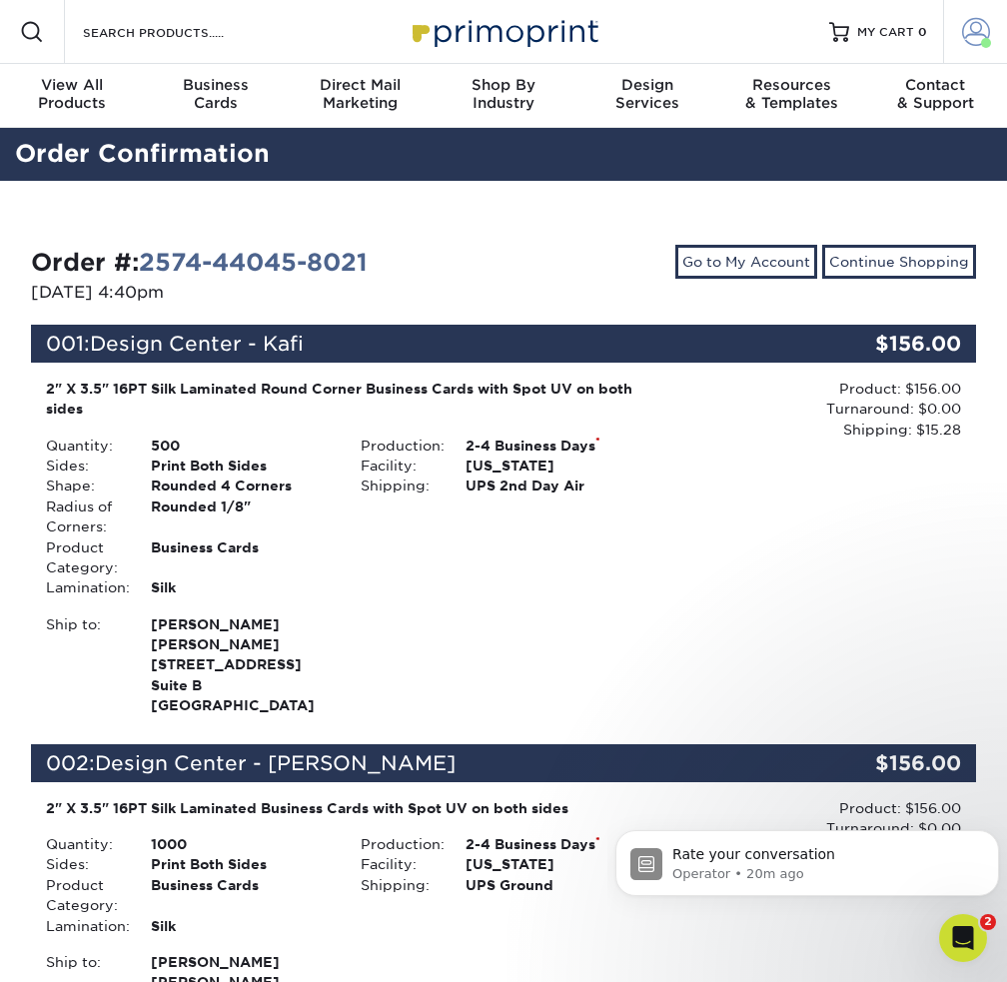
click at [980, 35] on span at bounding box center [976, 32] width 28 height 28
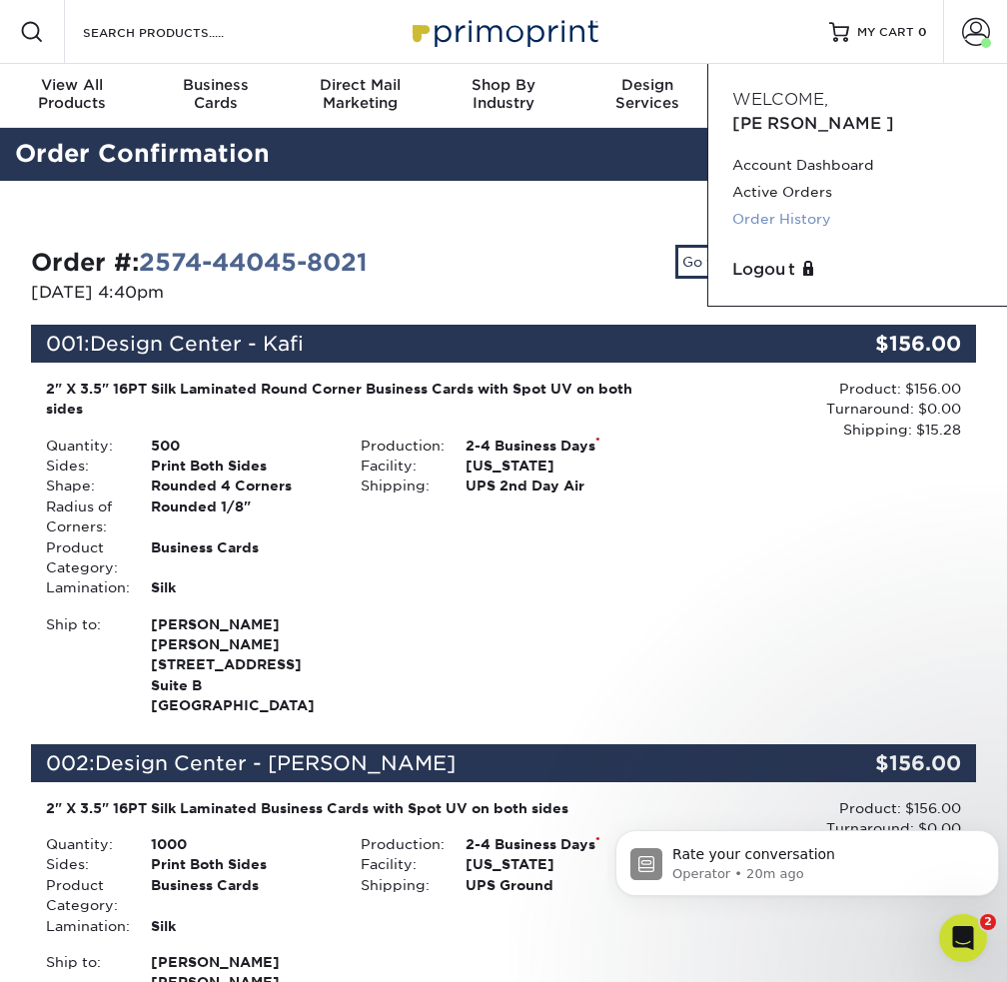
click at [811, 206] on link "Order History" at bounding box center [857, 219] width 251 height 27
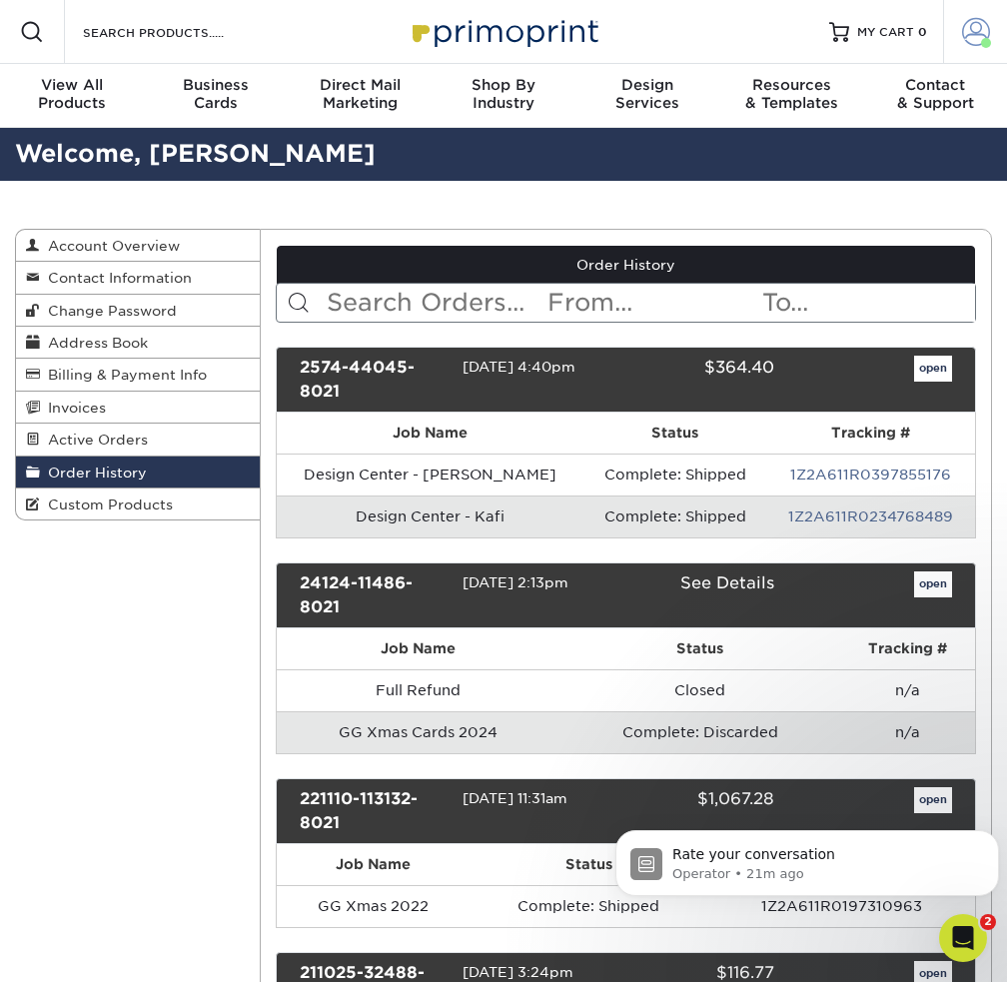
click at [968, 42] on span at bounding box center [976, 32] width 28 height 28
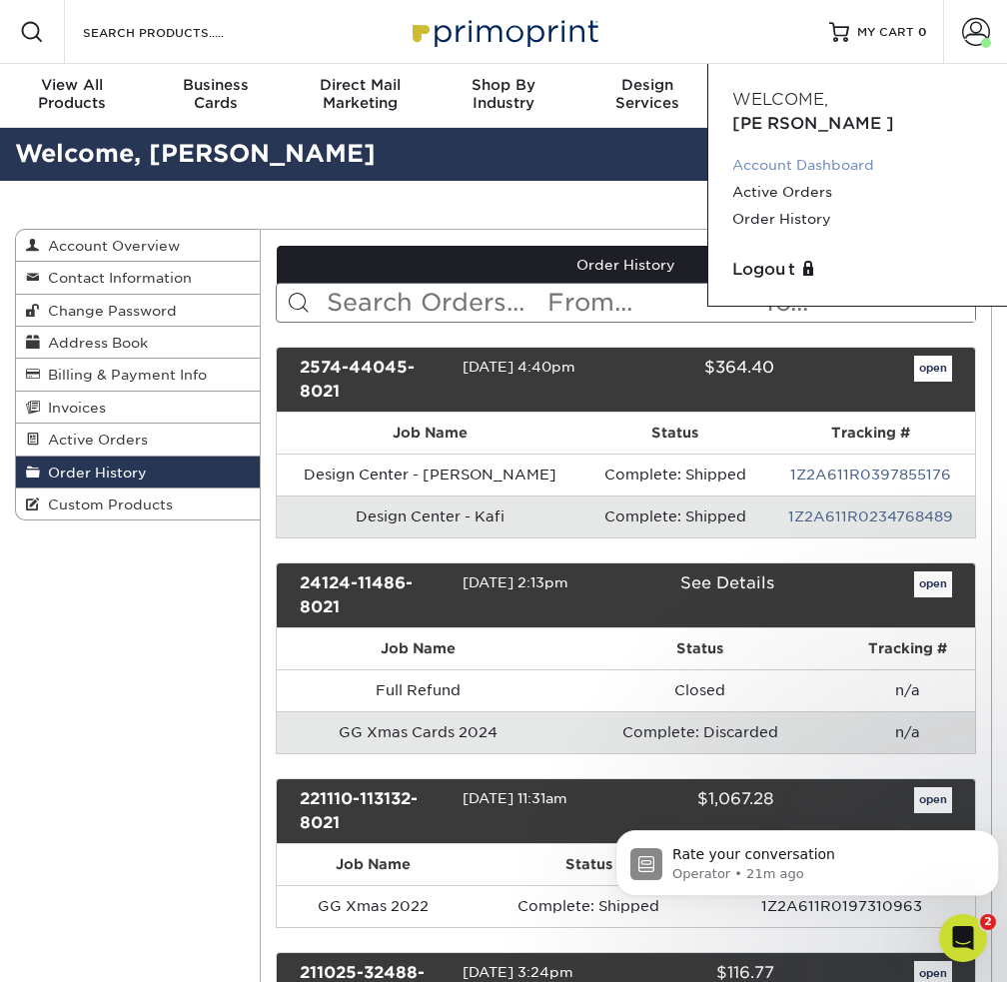
click at [824, 152] on link "Account Dashboard" at bounding box center [857, 165] width 251 height 27
